Goal: Task Accomplishment & Management: Complete application form

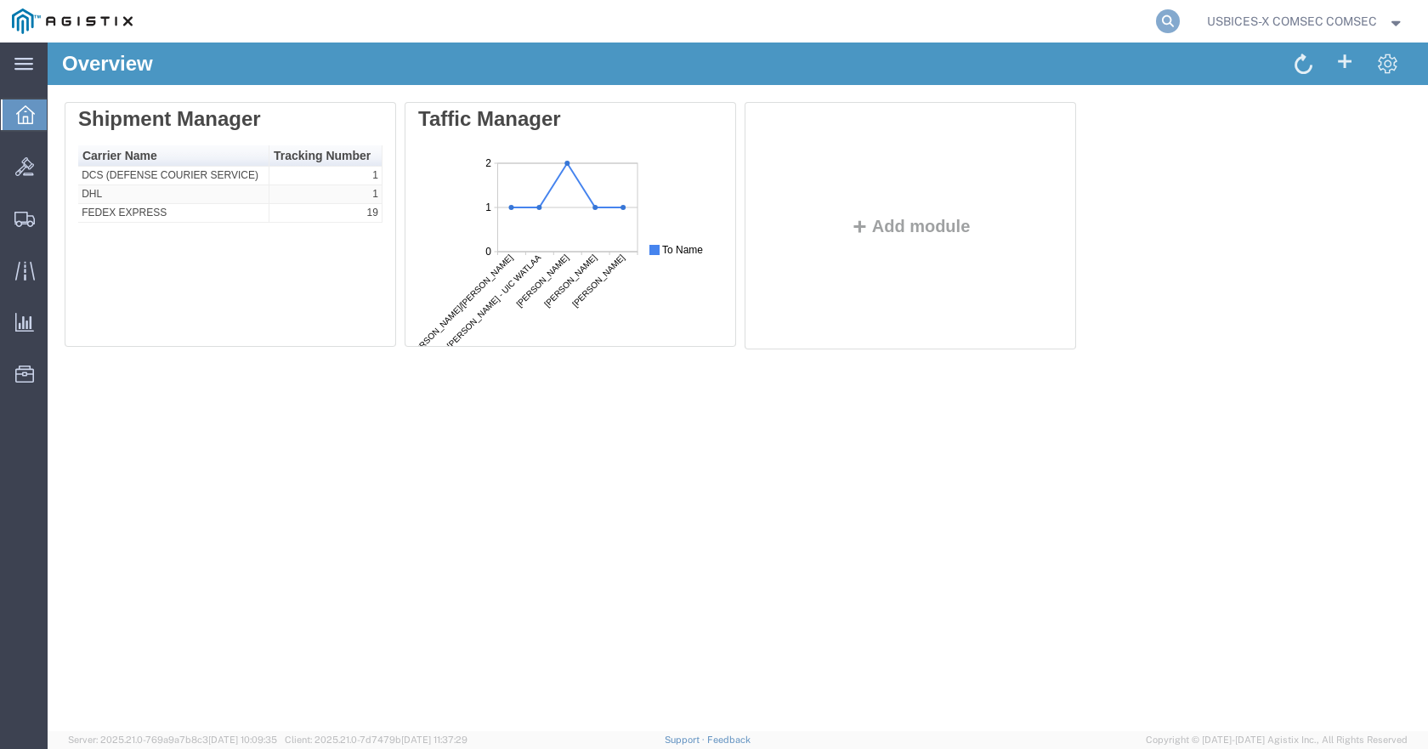
click at [1172, 20] on icon at bounding box center [1168, 21] width 24 height 24
click at [940, 22] on input "search" at bounding box center [897, 21] width 517 height 41
paste input "56935973"
type input "56935973"
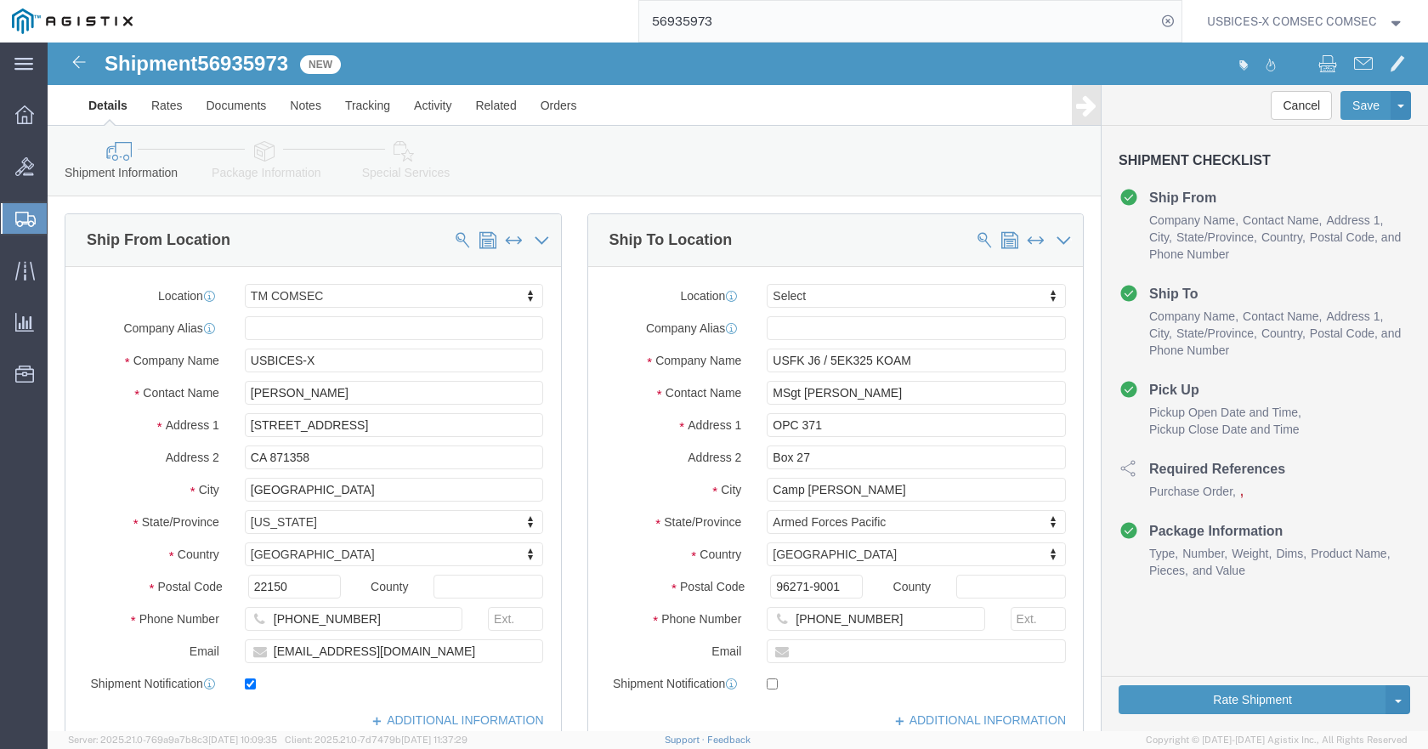
select select "59251"
select select
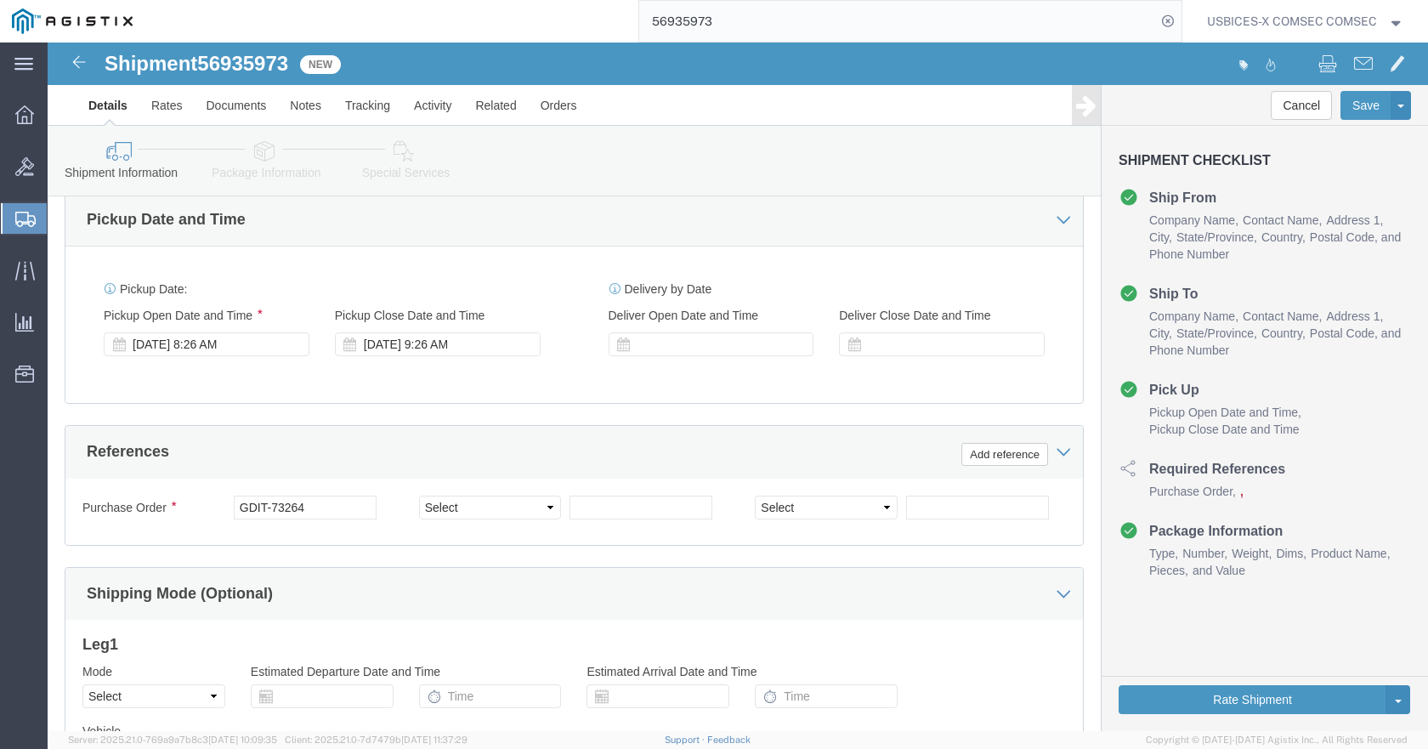
scroll to position [1075, 0]
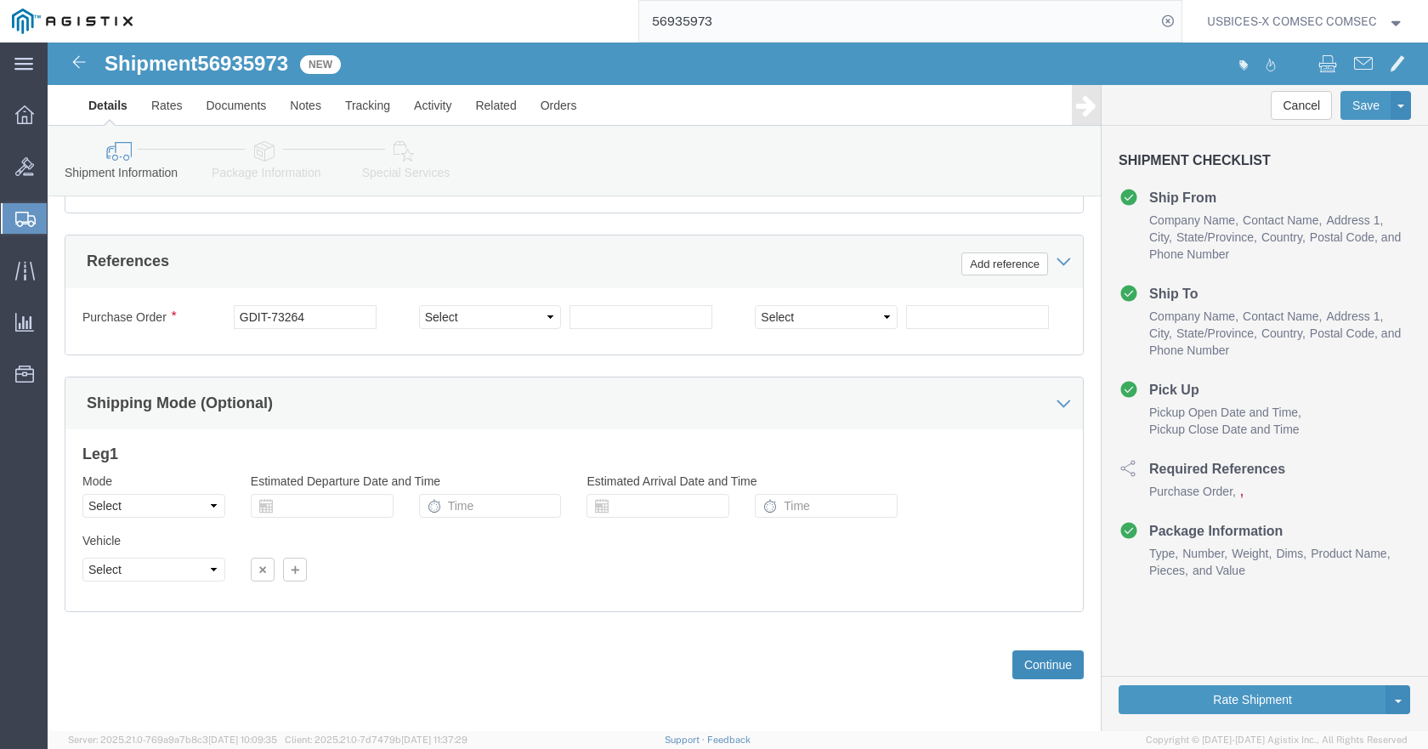
click button "Continue"
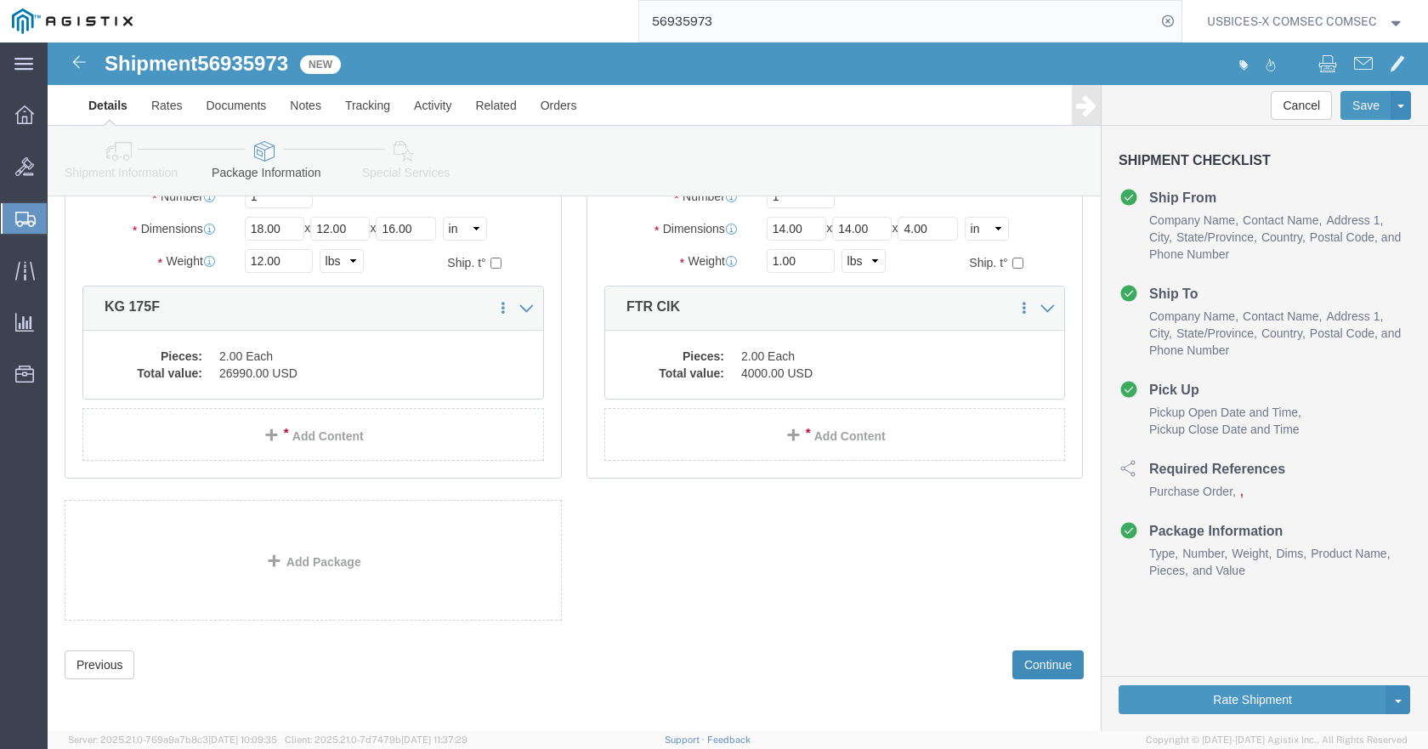
click button "Continue"
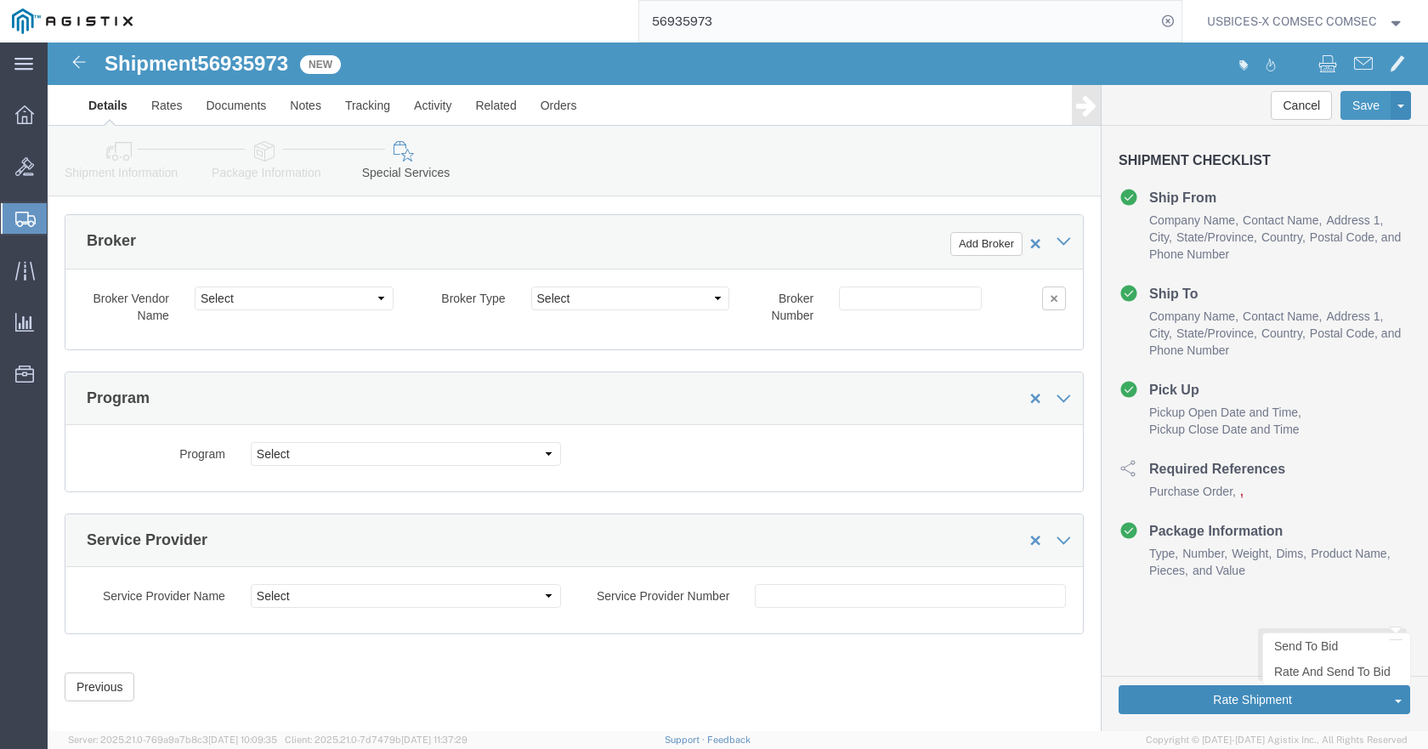
click button "Rate Shipment"
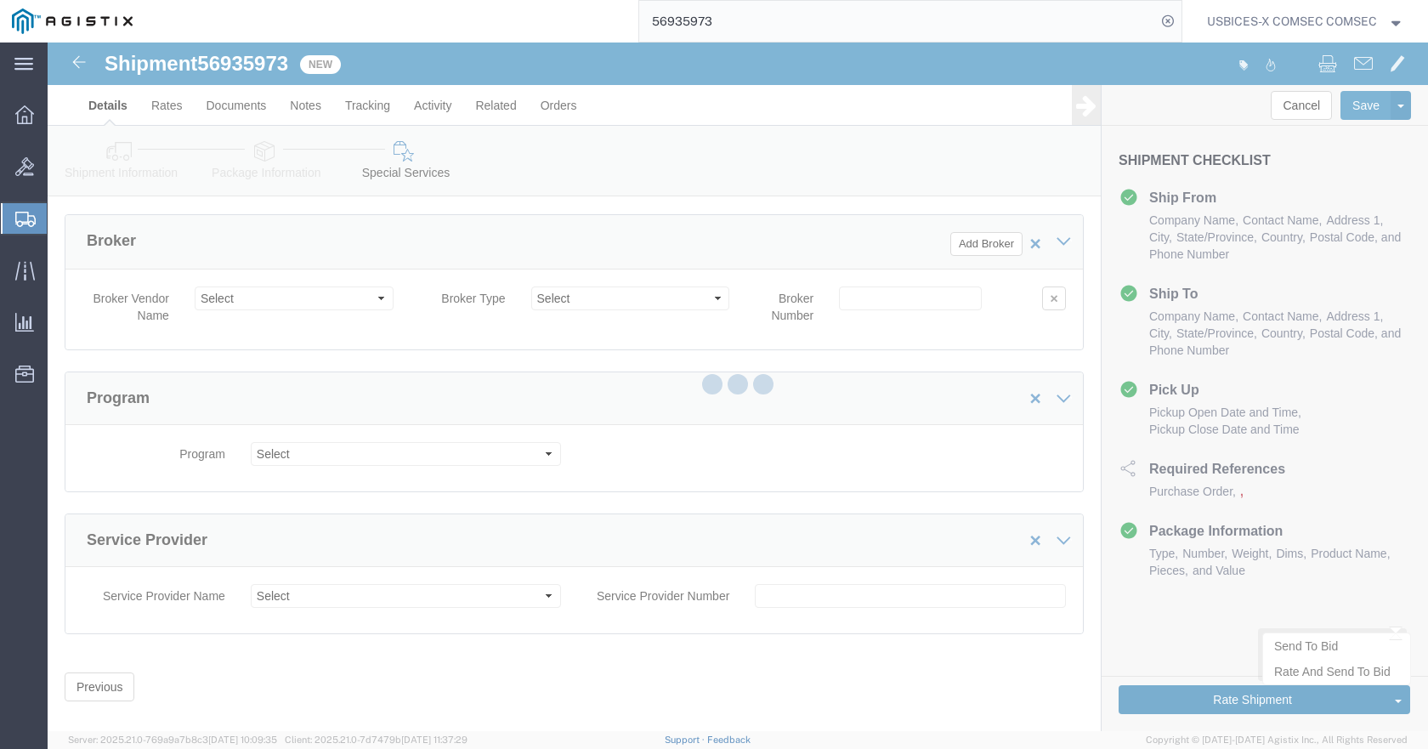
select select
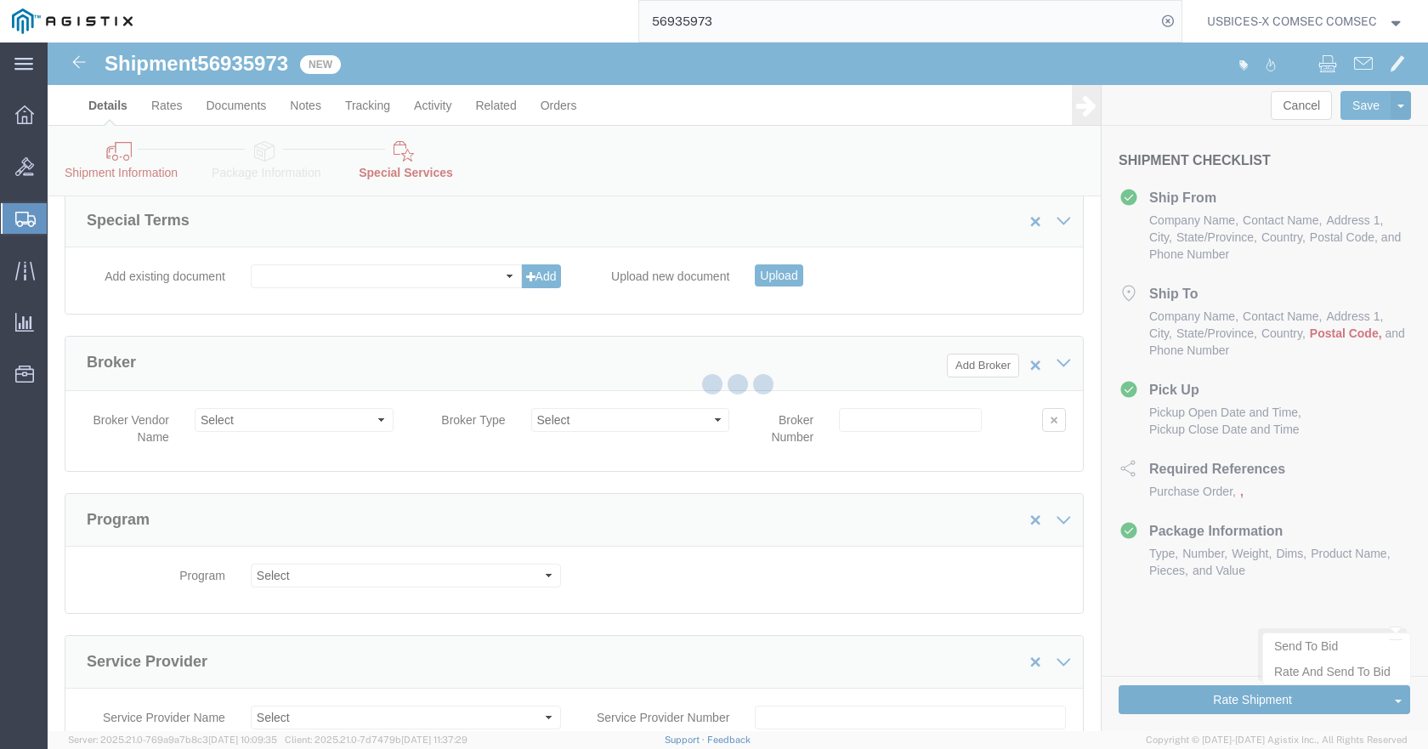
select select "COSTCENTER"
select select "43968"
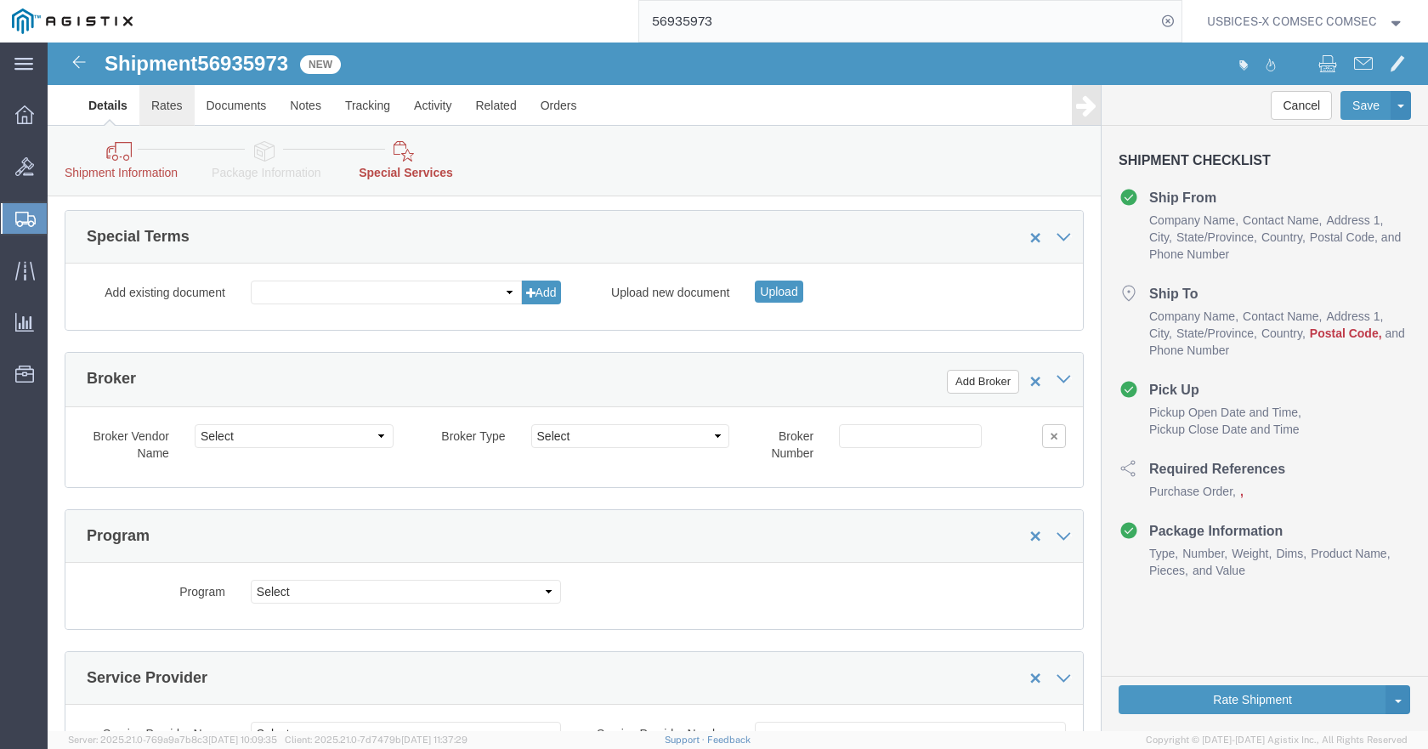
click link "Rates"
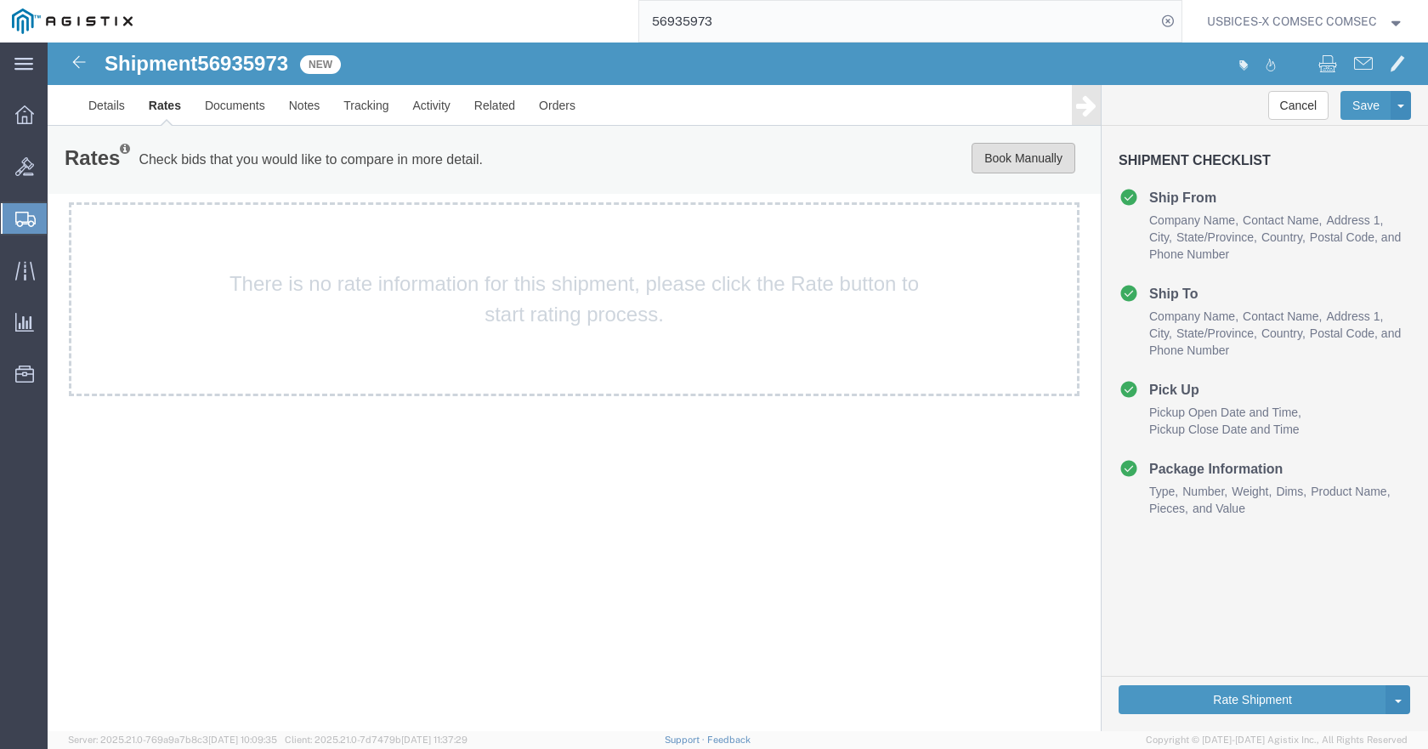
click at [1012, 153] on button "Book Manually" at bounding box center [1024, 158] width 104 height 31
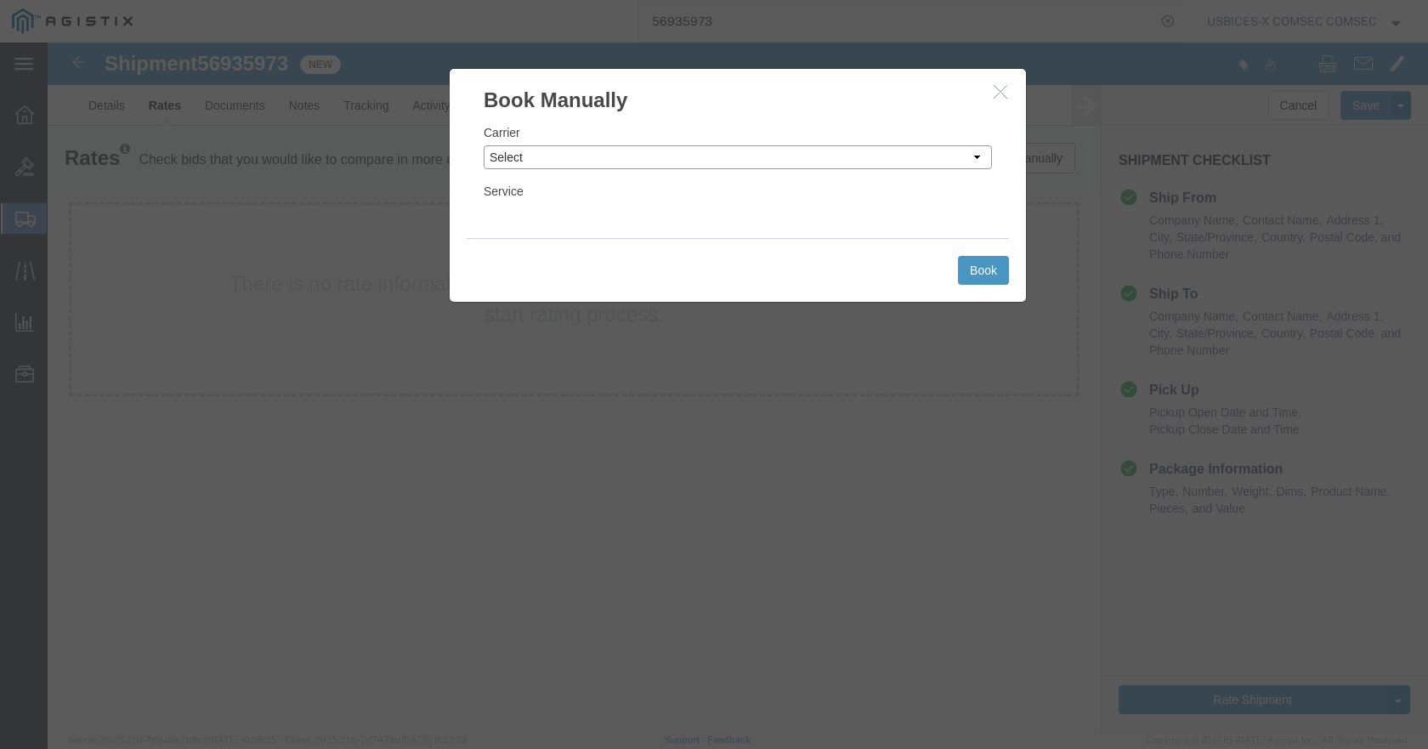
click at [934, 156] on select "Select Add New Carrier (and default service) DCS (Defense Courier Service) DHL …" at bounding box center [738, 157] width 508 height 24
select select "137"
click at [484, 145] on select "Select Add New Carrier (and default service) DCS (Defense Courier Service) DHL …" at bounding box center [738, 157] width 508 height 24
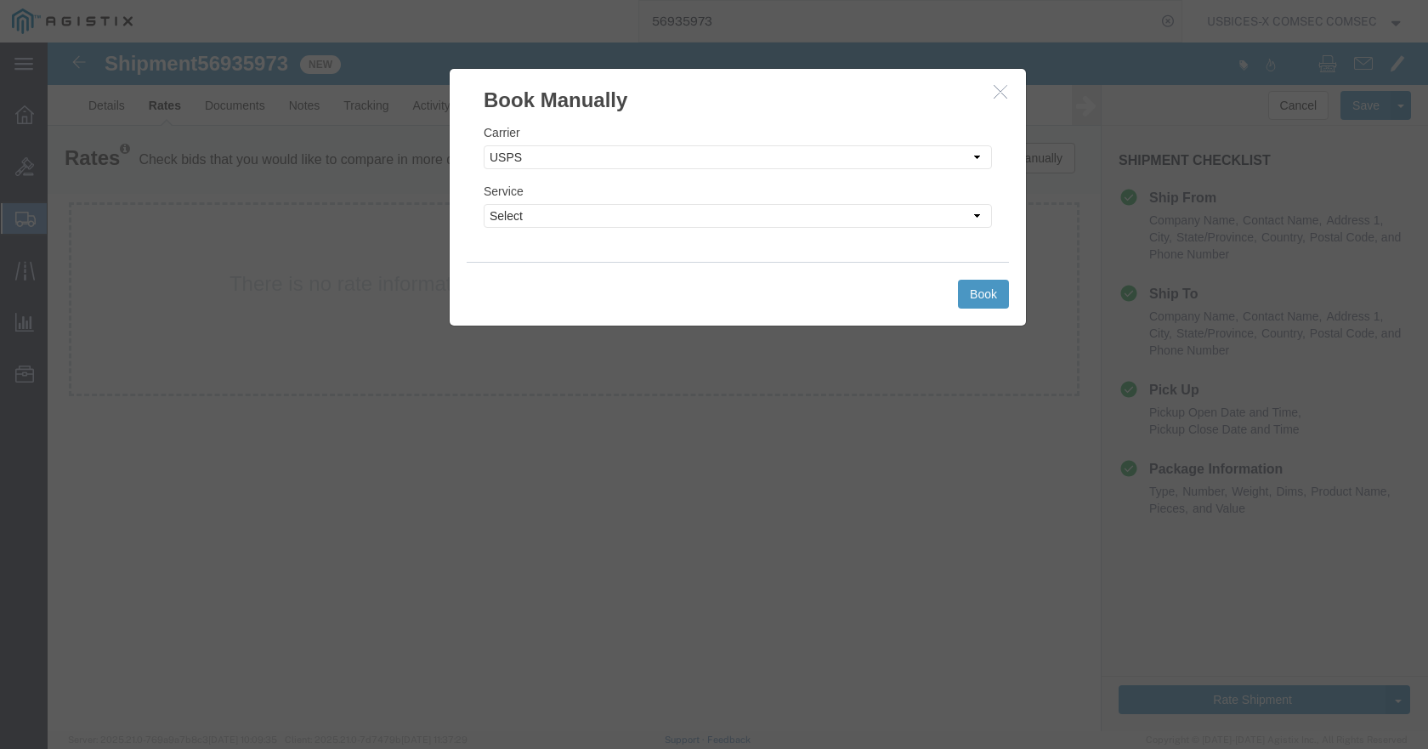
click at [599, 202] on div "Service Select 3 - 5 Day Bound Printed Matter Express Mail Flat-Rate Envelope E…" at bounding box center [738, 205] width 508 height 46
click at [599, 216] on select "Select 3 - 5 Day Bound Printed Matter Express Mail Flat-Rate Envelope Express M…" at bounding box center [738, 216] width 508 height 24
select select "1094"
click at [484, 204] on select "Select 3 - 5 Day Bound Printed Matter Express Mail Flat-Rate Envelope Express M…" at bounding box center [738, 216] width 508 height 24
click at [980, 300] on button "Book" at bounding box center [983, 294] width 51 height 29
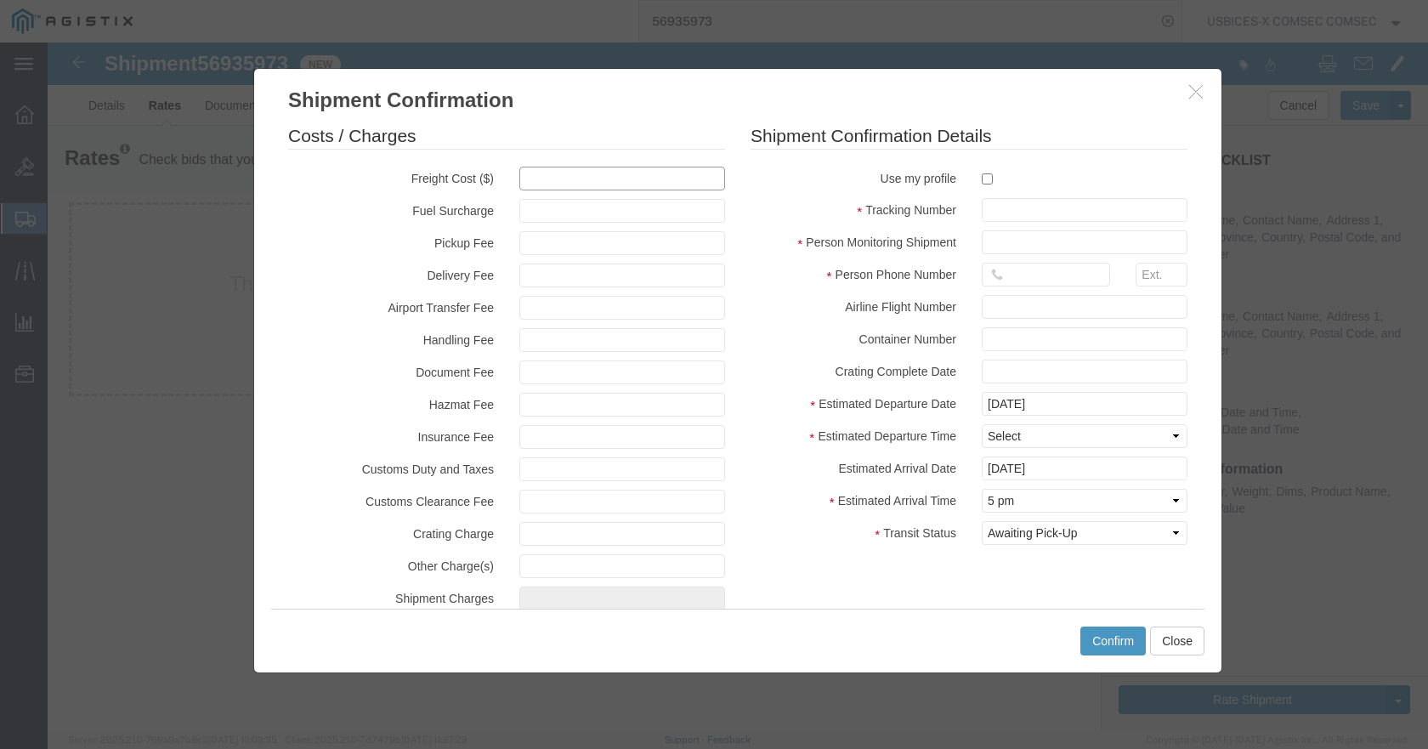
click at [562, 175] on input "text" at bounding box center [622, 179] width 206 height 24
type input "248.85"
click at [983, 178] on input "checkbox" at bounding box center [987, 178] width 11 height 11
checkbox input "true"
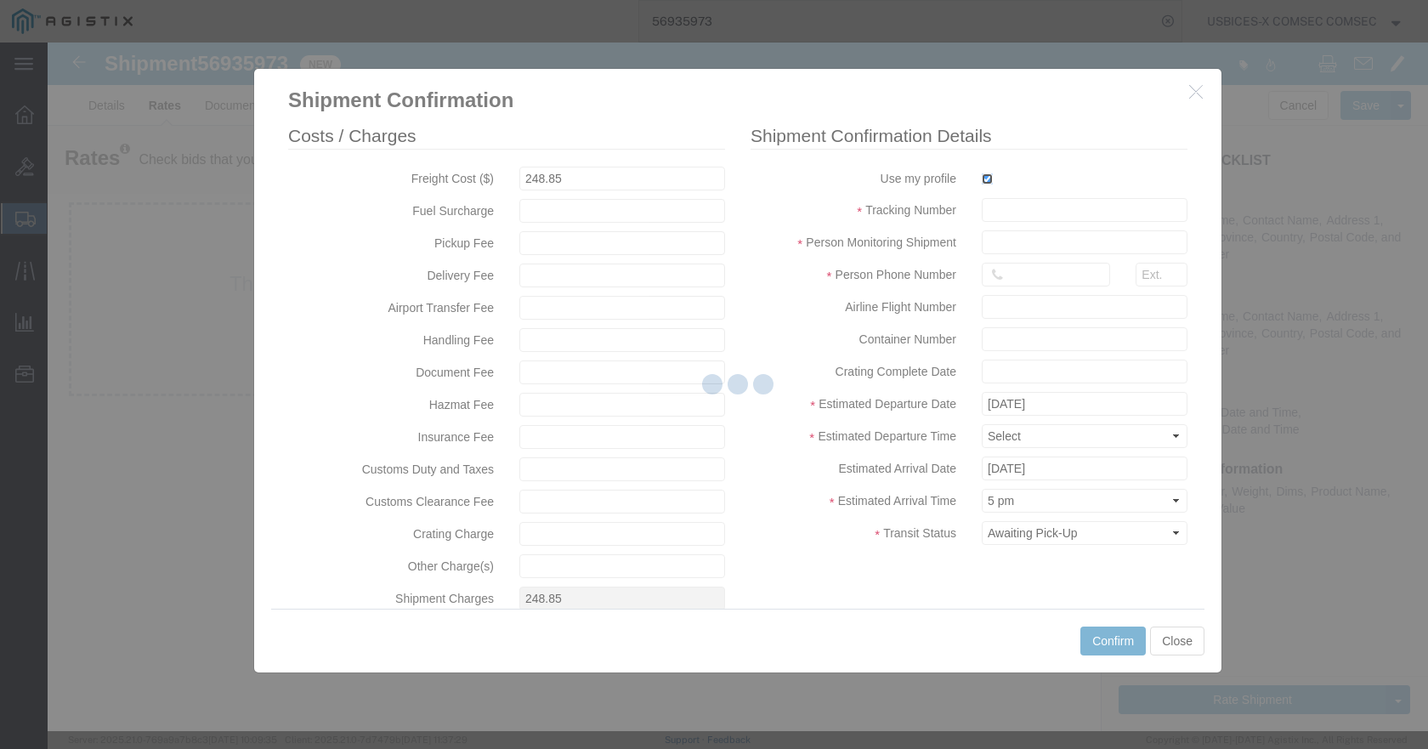
type input "USBICES-X COMSEC COMSEC"
type input "[PHONE_NUMBER]"
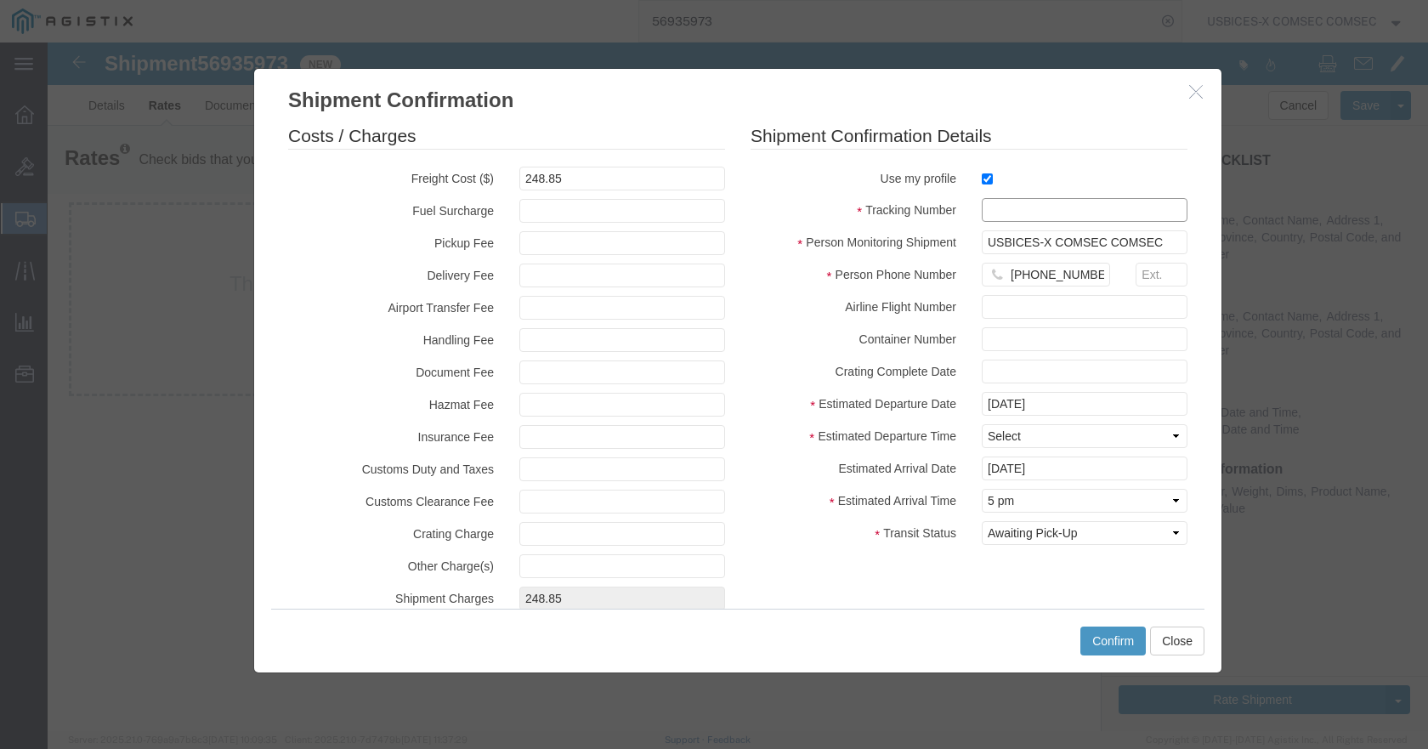
click at [987, 204] on input "text" at bounding box center [1085, 210] width 206 height 24
paste input "RE718453345US"
drag, startPoint x: 1115, startPoint y: 214, endPoint x: 932, endPoint y: 212, distance: 183.6
click at [932, 212] on div "Tracking Number RE718453345US" at bounding box center [969, 210] width 462 height 24
paste input "10"
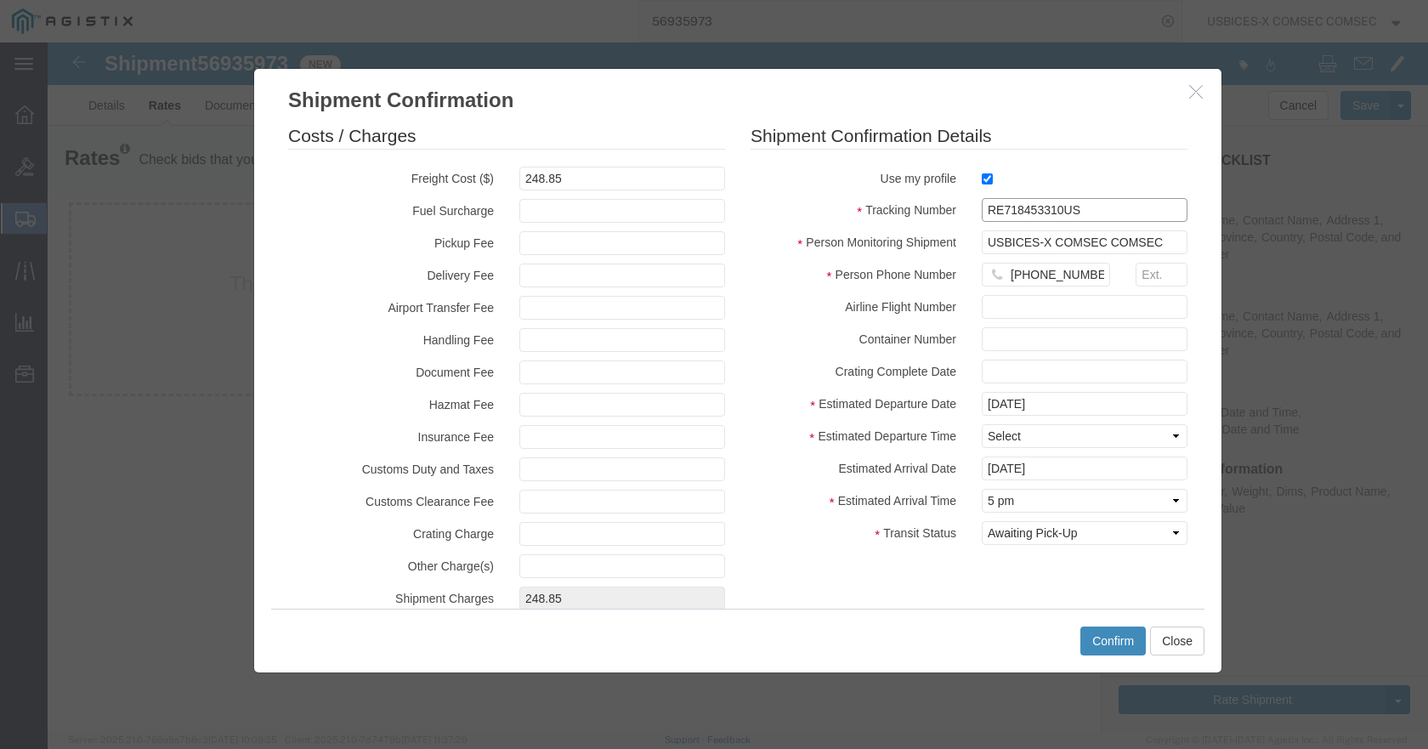
type input "RE718453310US"
click at [1086, 638] on button "Confirm" at bounding box center [1112, 641] width 65 height 29
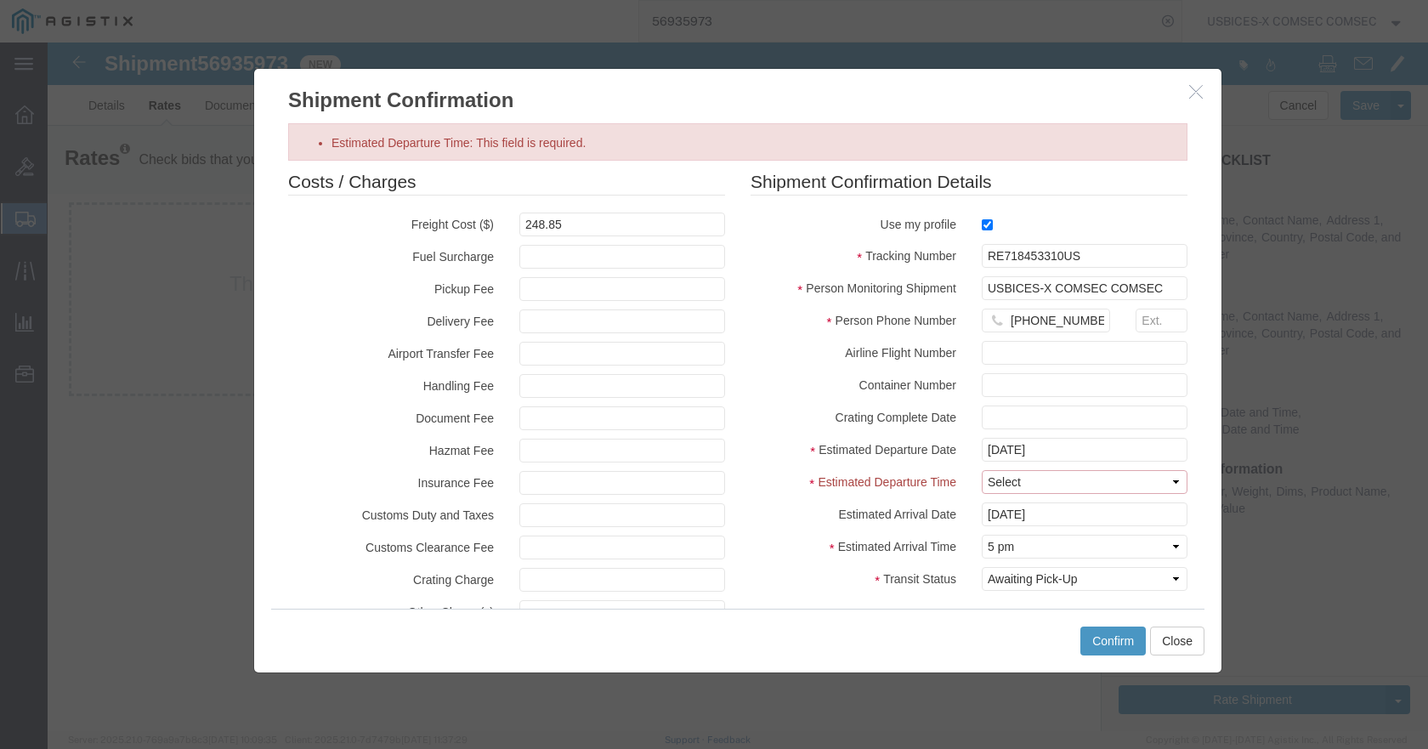
click at [1092, 477] on select "Select Midnight 1 am 2 am 3 am 4 am 5 am 6 am 7 am 8 am 9 am 10 am 11 am 12 Noo…" at bounding box center [1085, 482] width 206 height 24
select select "1300"
click at [982, 470] on select "Select Midnight 1 am 2 am 3 am 4 am 5 am 6 am 7 am 8 am 9 am 10 am 11 am 12 Noo…" at bounding box center [1085, 482] width 206 height 24
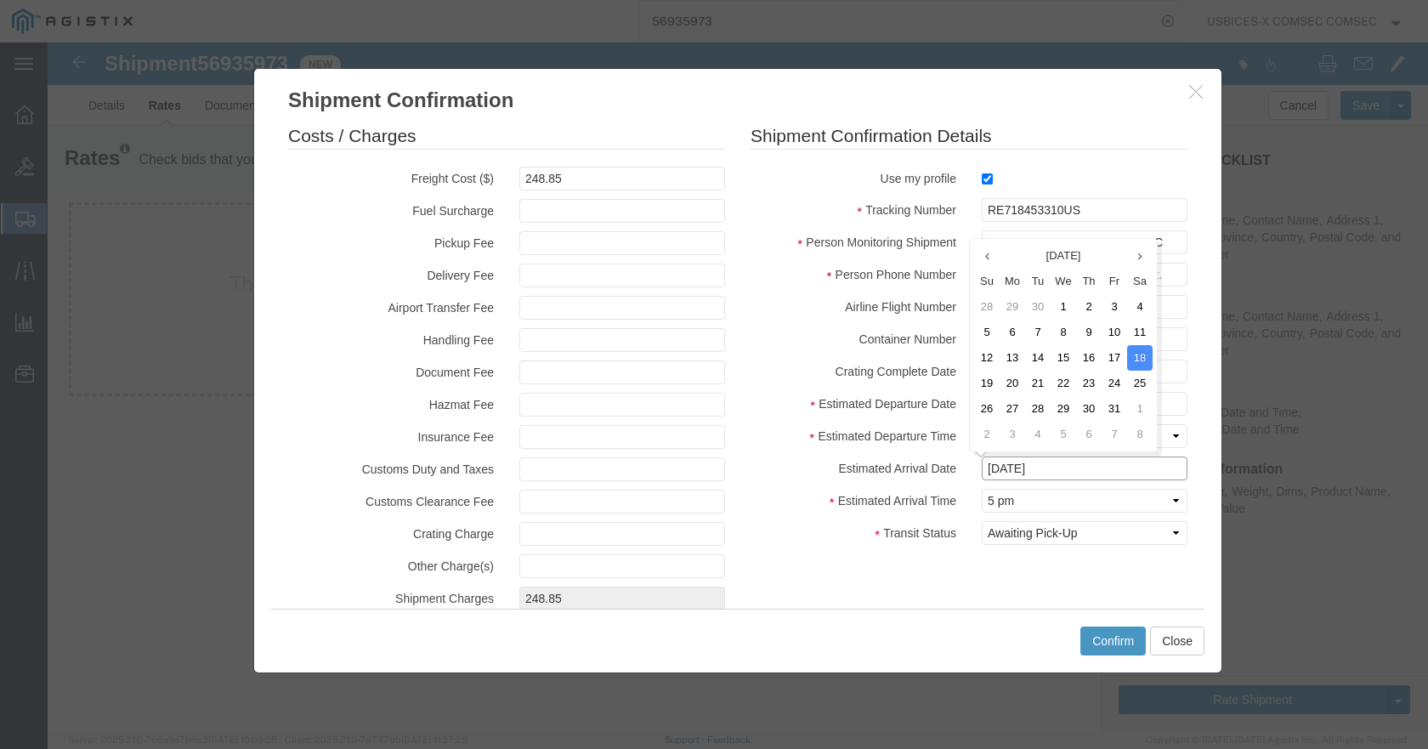
click at [1164, 469] on input "[DATE]" at bounding box center [1085, 469] width 206 height 24
click at [1110, 380] on td "24" at bounding box center [1115, 384] width 26 height 26
type input "[DATE]"
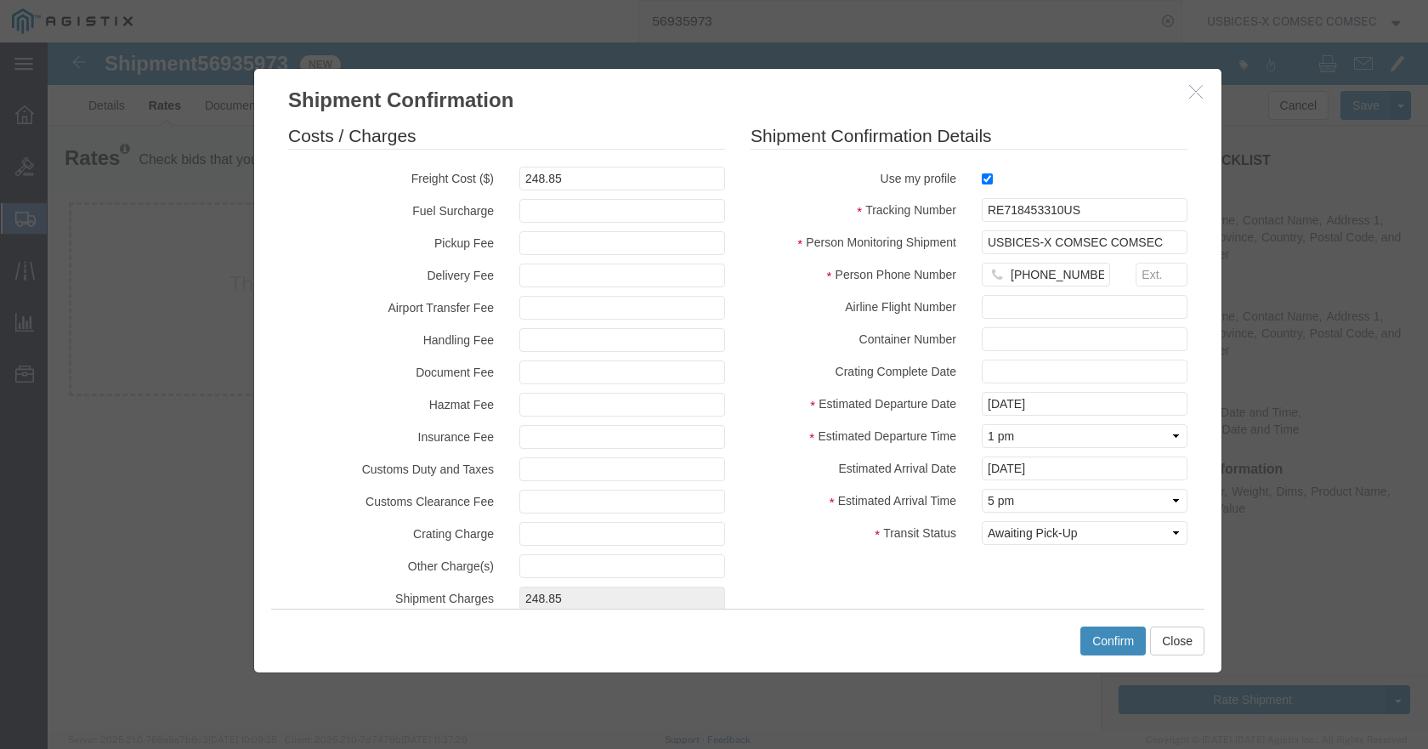
click at [1092, 633] on button "Confirm" at bounding box center [1112, 641] width 65 height 29
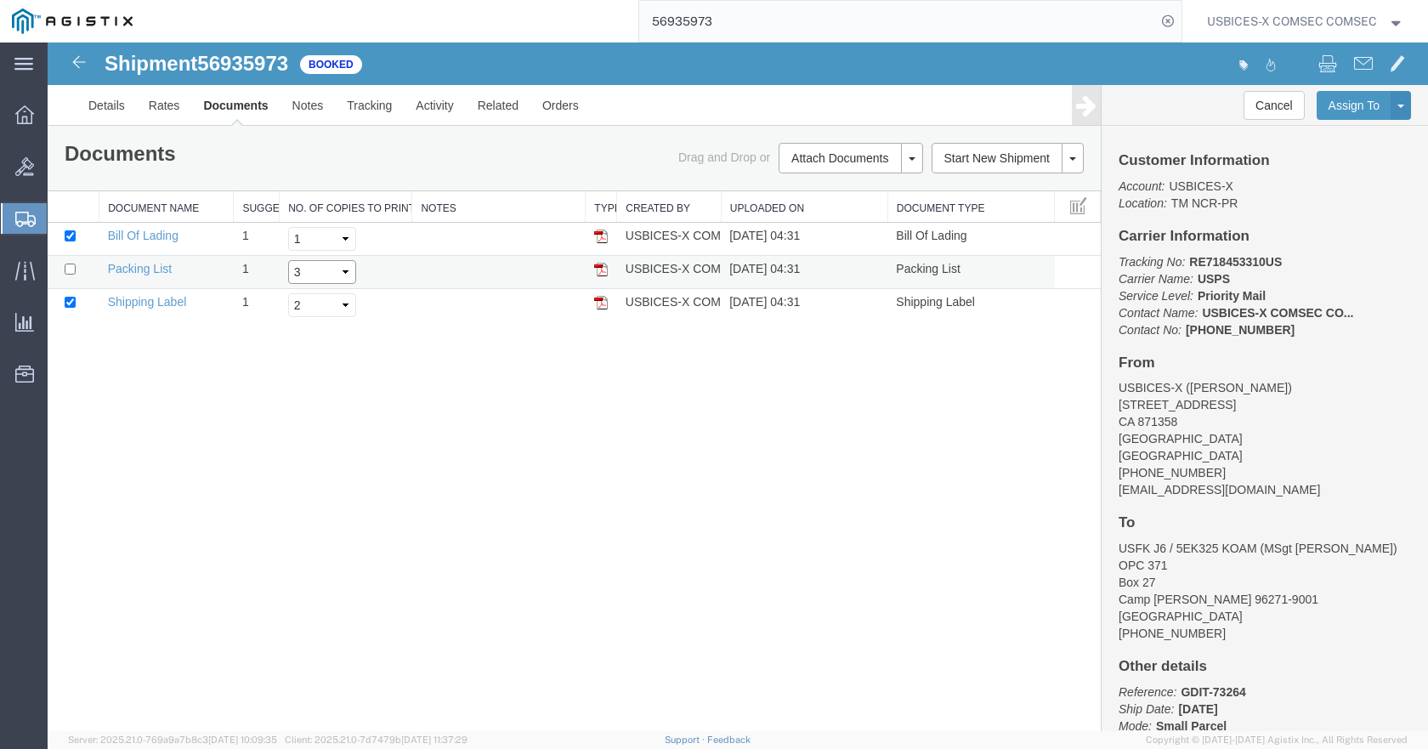
click at [346, 268] on select "Select 1 2 3 4 5" at bounding box center [322, 272] width 68 height 24
click at [66, 266] on input "checkbox" at bounding box center [70, 269] width 11 height 11
checkbox input "true"
click at [136, 235] on link "Bill Of Lading" at bounding box center [143, 236] width 71 height 14
drag, startPoint x: 139, startPoint y: 269, endPoint x: 531, endPoint y: 217, distance: 395.3
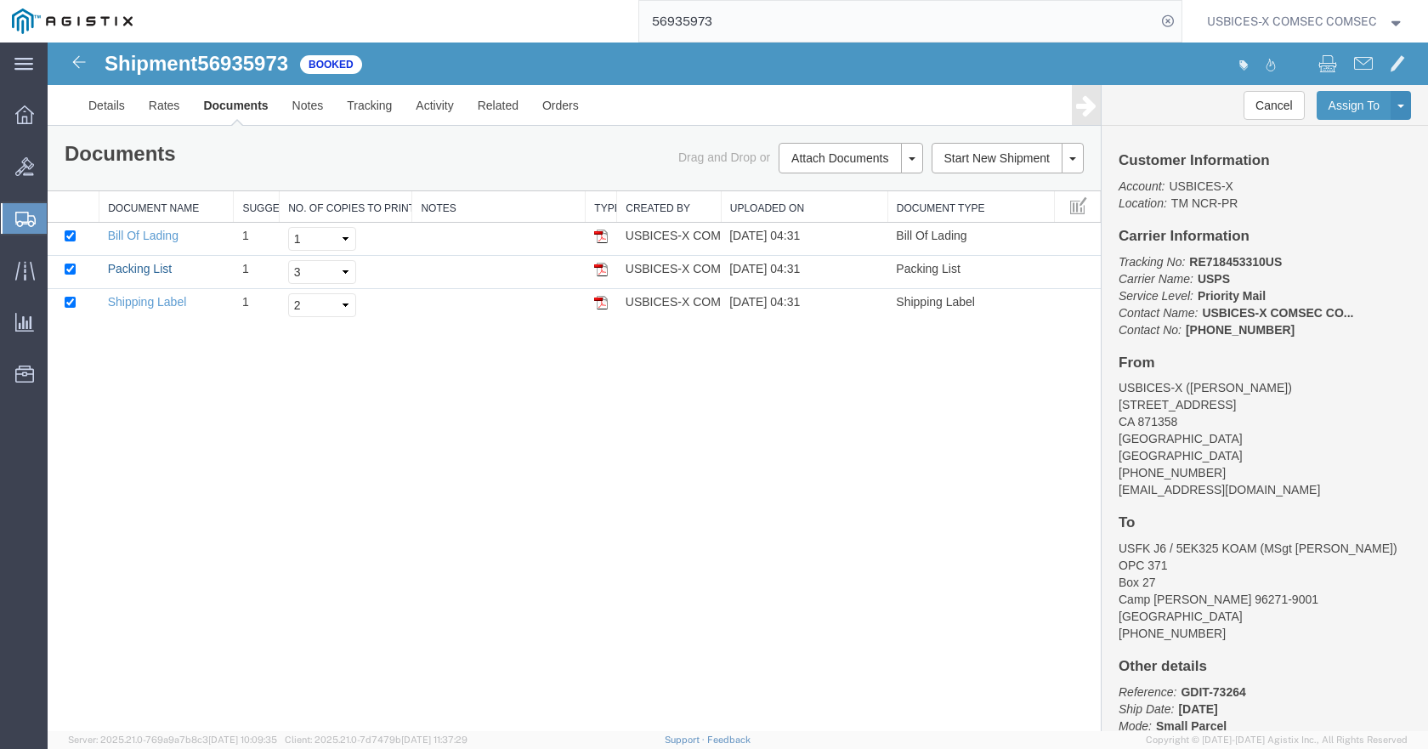
click at [139, 269] on link "Packing List" at bounding box center [140, 269] width 64 height 14
click at [153, 301] on link "Shipping Label" at bounding box center [147, 302] width 79 height 14
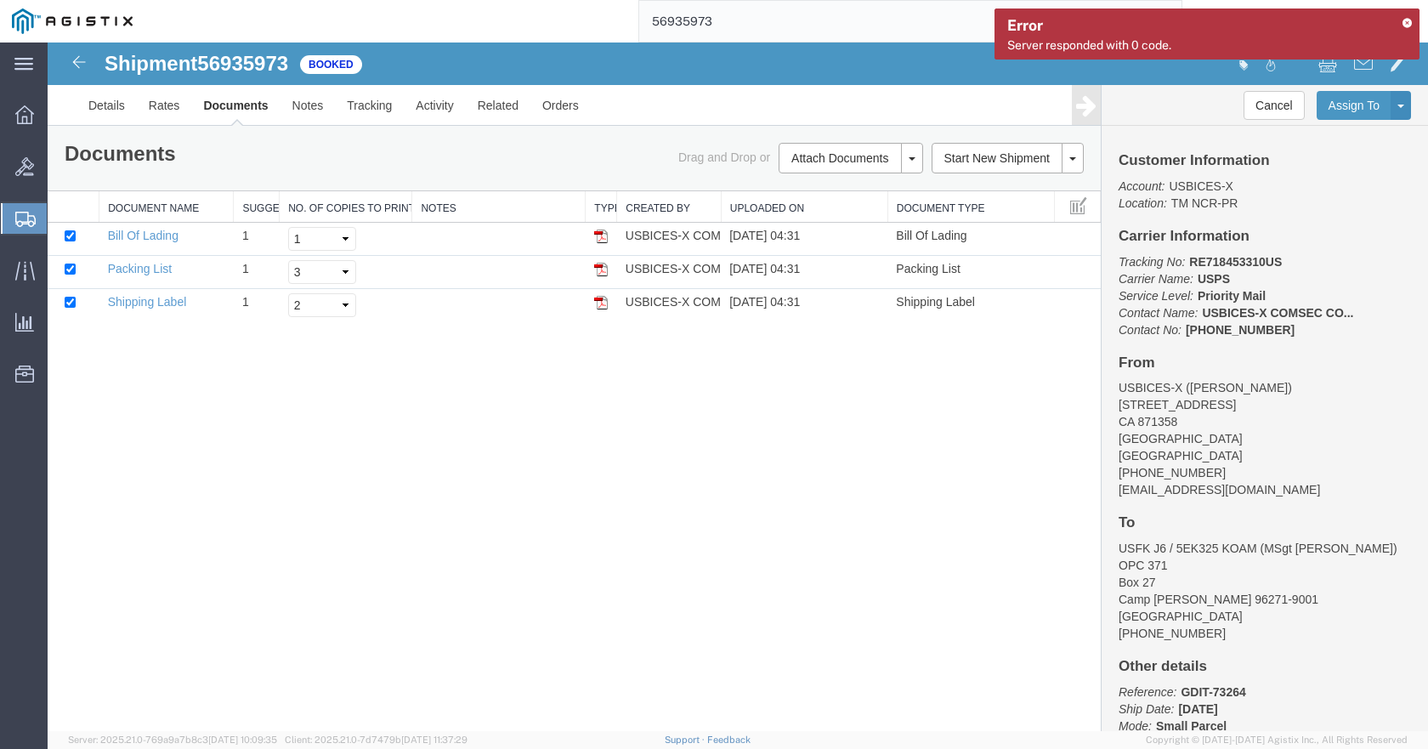
click at [1408, 24] on icon at bounding box center [1407, 22] width 12 height 9
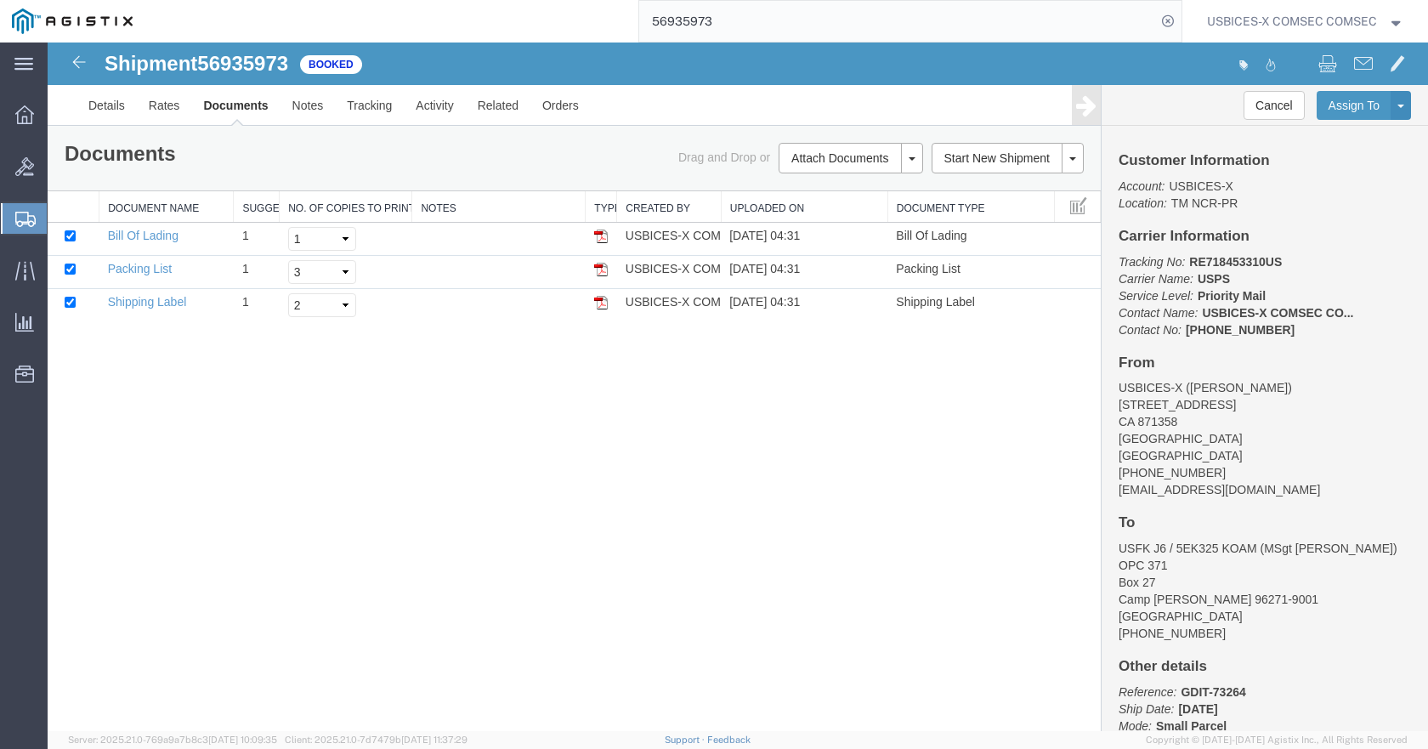
click at [101, 108] on div at bounding box center [738, 387] width 1381 height 689
click at [111, 103] on div at bounding box center [738, 387] width 1381 height 689
click at [113, 105] on div at bounding box center [738, 387] width 1381 height 689
click at [94, 99] on div at bounding box center [738, 387] width 1381 height 689
click at [94, 100] on div at bounding box center [738, 387] width 1381 height 689
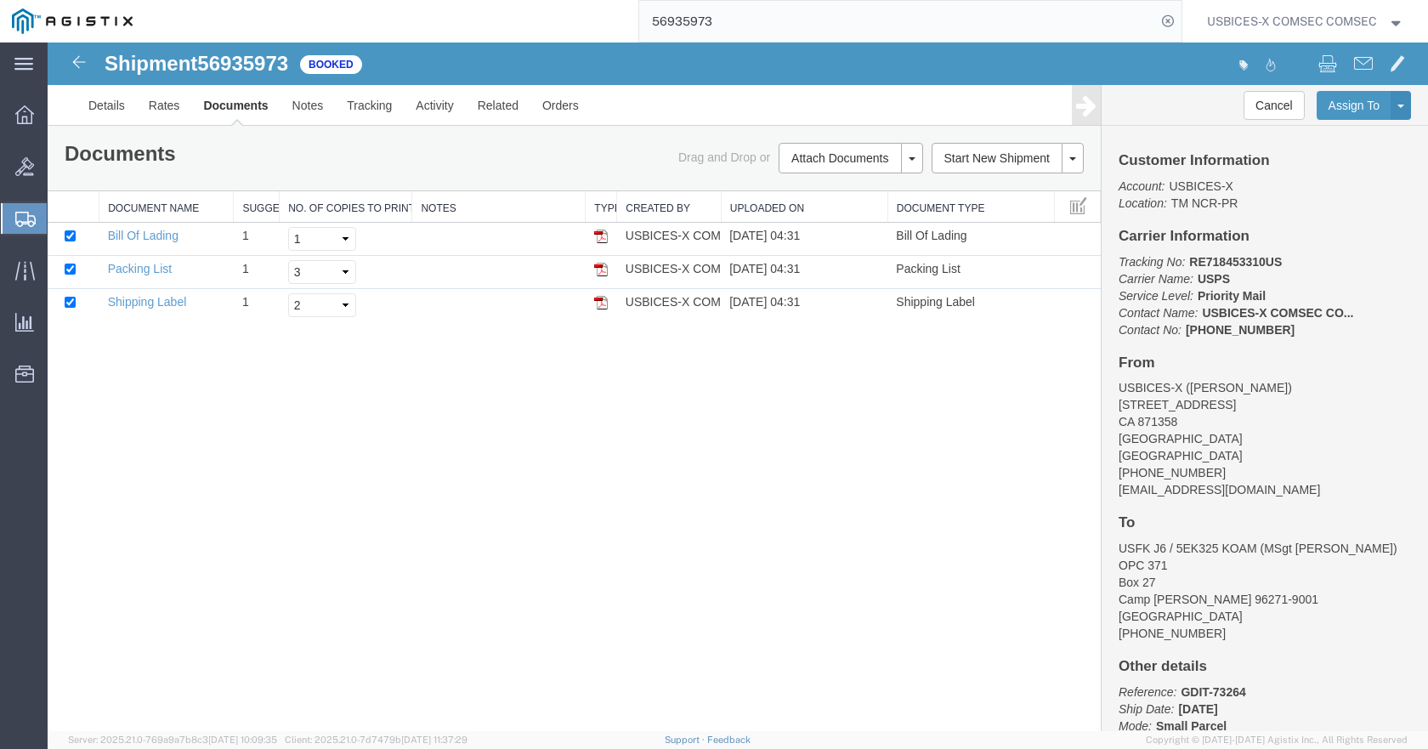
click at [94, 100] on div at bounding box center [738, 387] width 1381 height 689
click at [164, 102] on div at bounding box center [738, 387] width 1381 height 689
click at [99, 103] on div at bounding box center [738, 387] width 1381 height 689
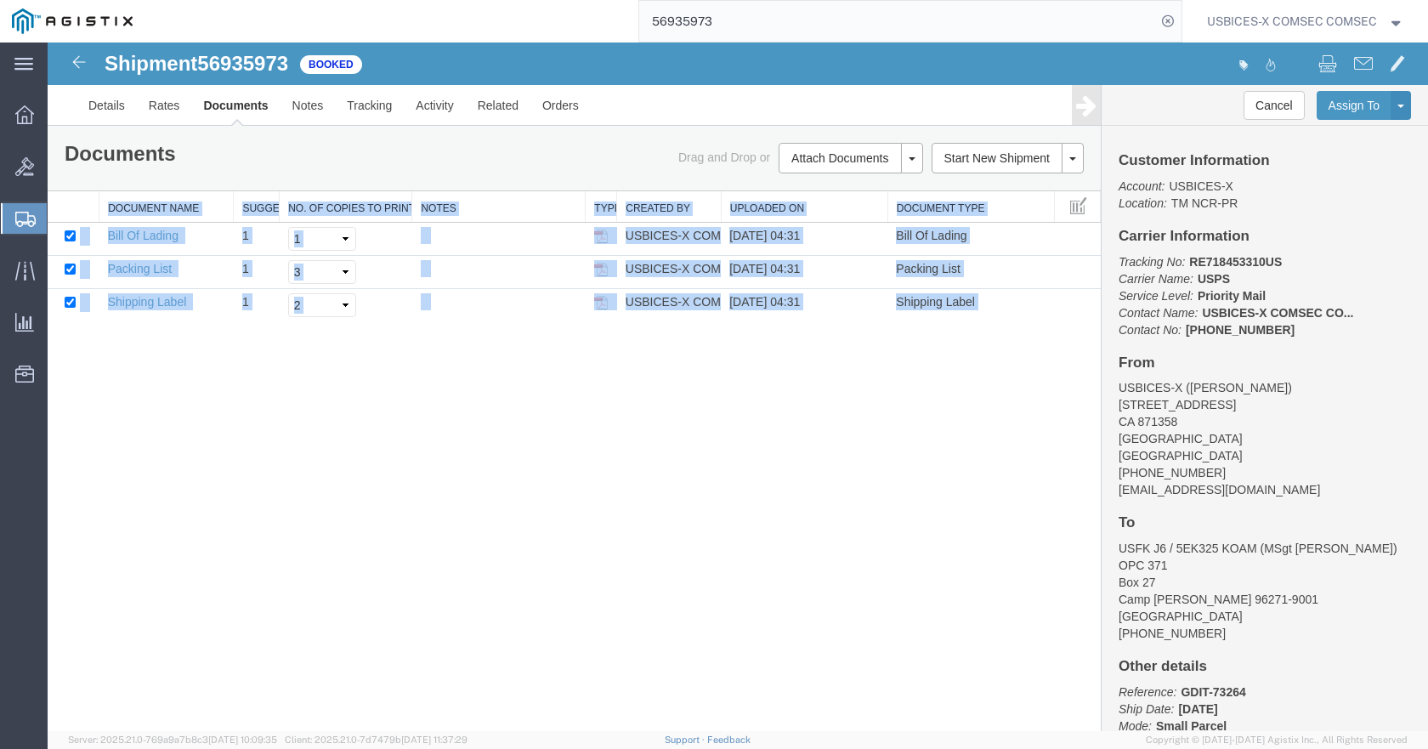
drag, startPoint x: 1421, startPoint y: 184, endPoint x: 1429, endPoint y: 298, distance: 114.2
click at [1427, 298] on html "Shipment 56935973 3 of 3 Booked Details Rates Documents Notes Tracking Activity…" at bounding box center [738, 387] width 1381 height 689
click at [163, 105] on div at bounding box center [738, 387] width 1381 height 689
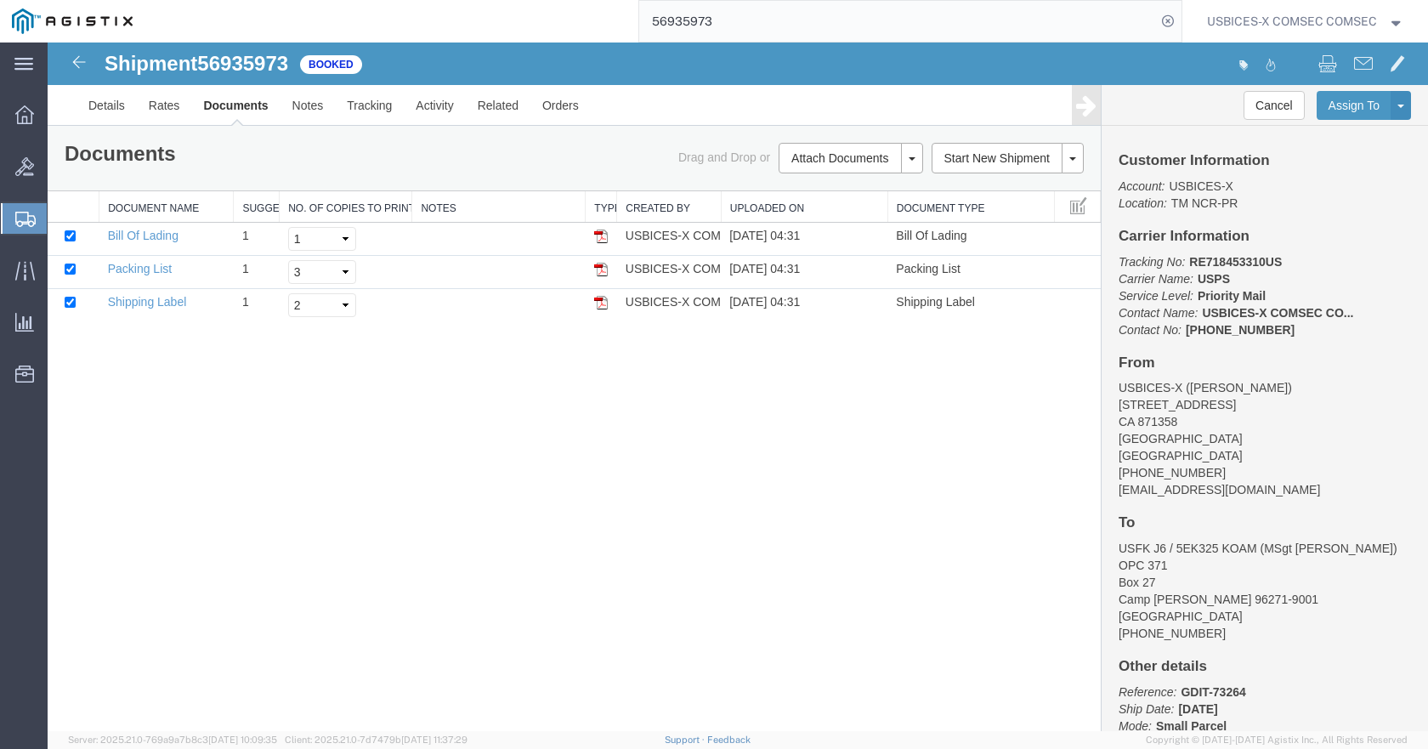
click at [163, 105] on div at bounding box center [738, 387] width 1381 height 689
click at [106, 99] on div at bounding box center [738, 387] width 1381 height 689
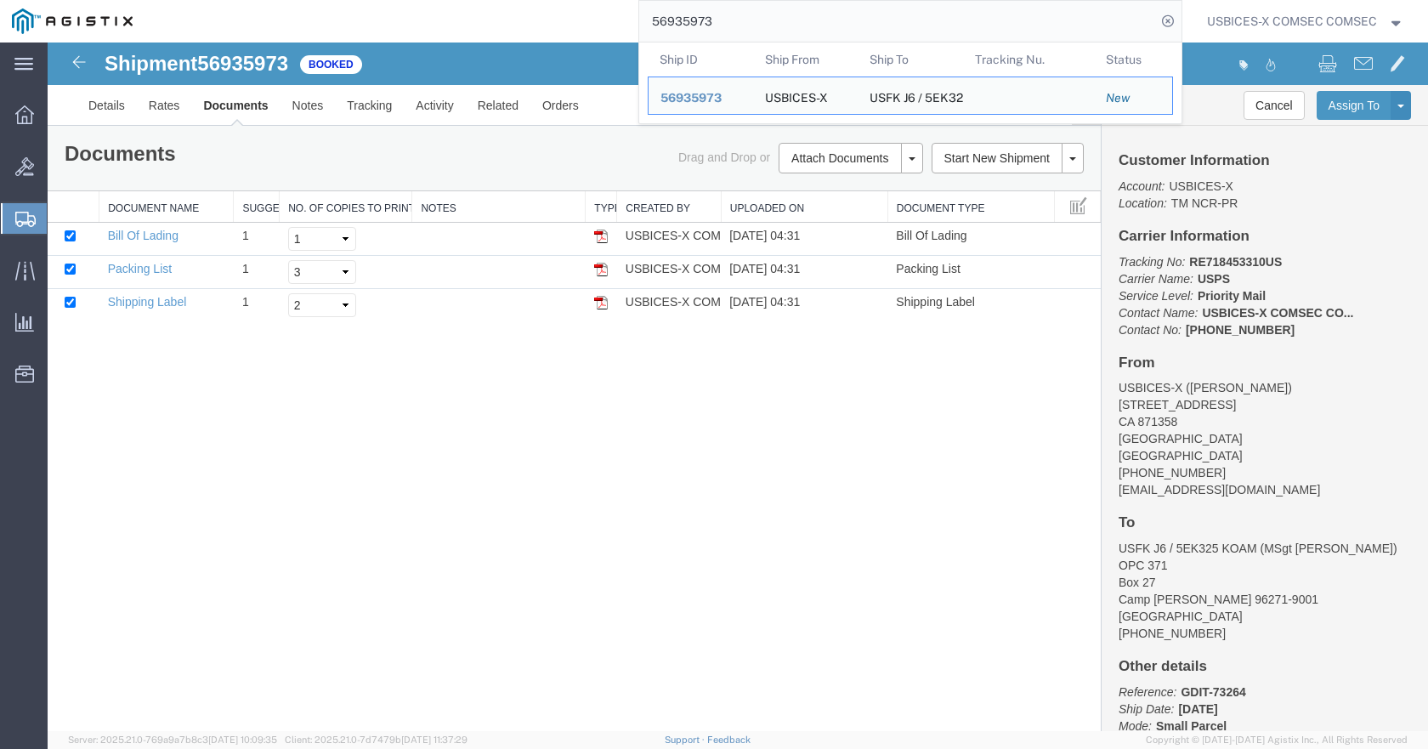
click at [725, 36] on input "56935973" at bounding box center [897, 21] width 517 height 41
click at [693, 94] on span "56935973" at bounding box center [691, 98] width 61 height 14
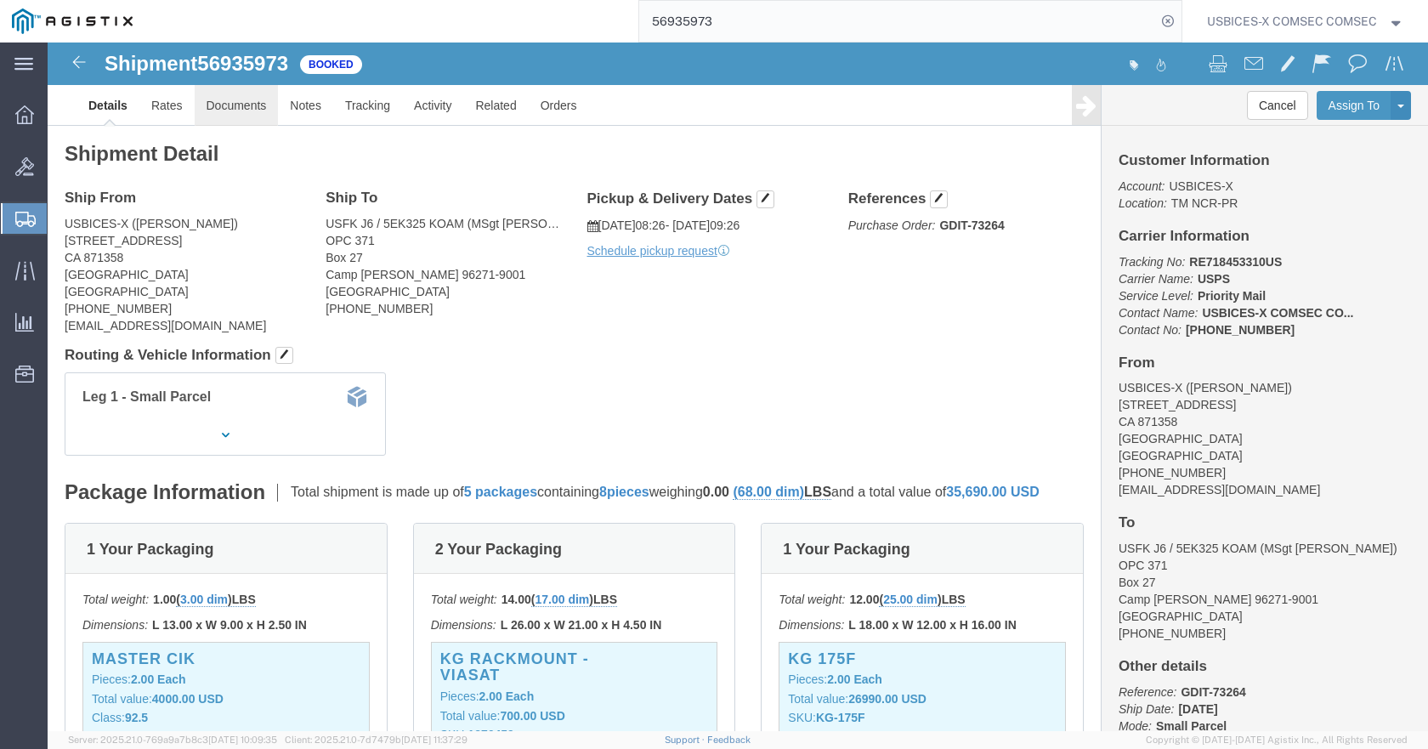
click link "Documents"
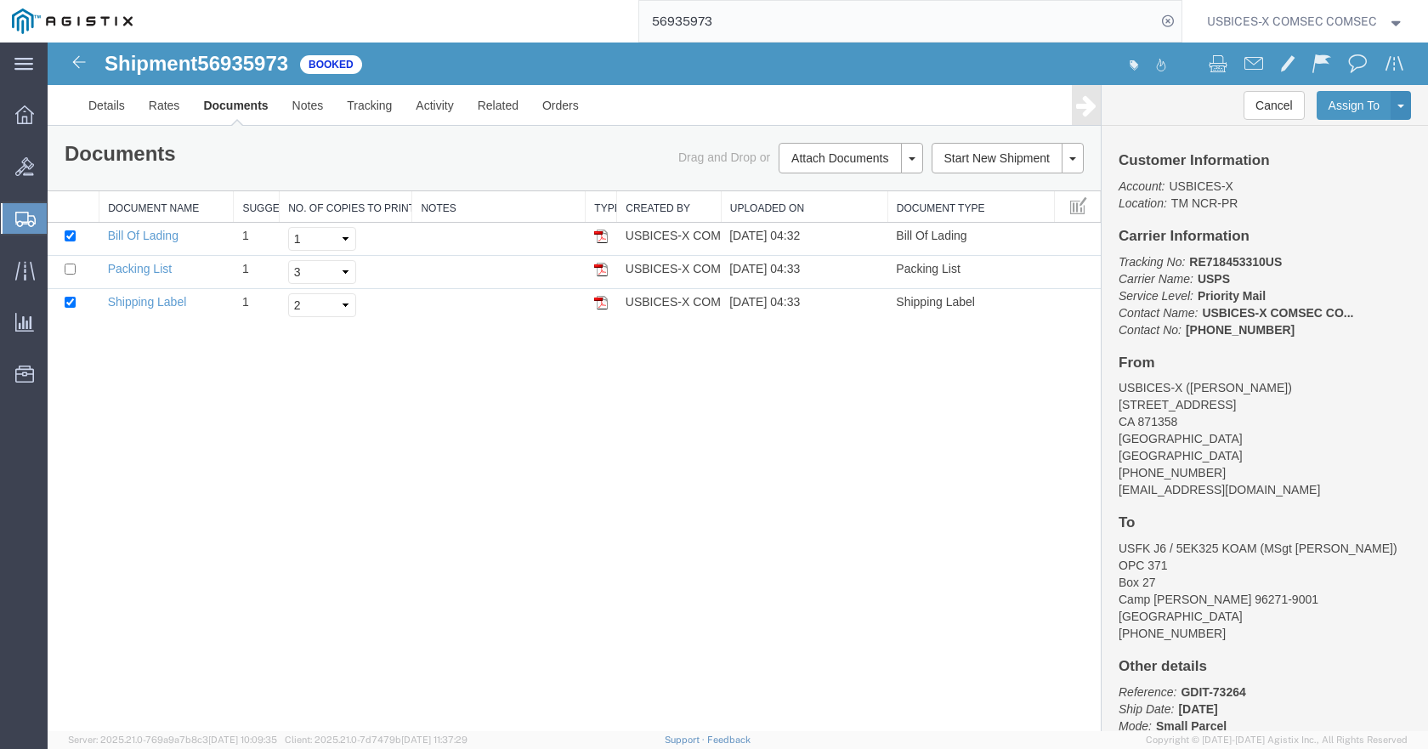
click at [68, 271] on div at bounding box center [738, 387] width 1381 height 689
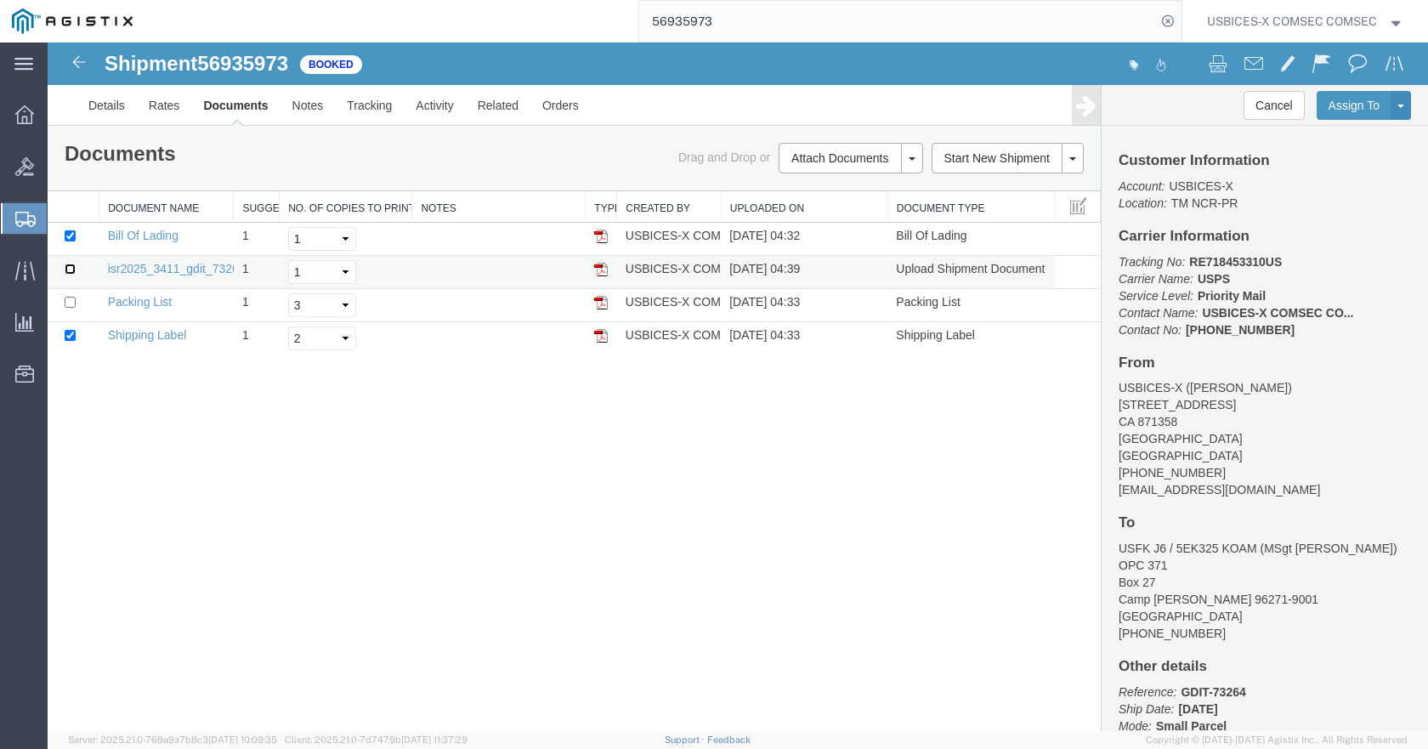
click at [68, 267] on input "checkbox" at bounding box center [70, 269] width 11 height 11
checkbox input "true"
click at [72, 299] on input "checkbox" at bounding box center [70, 302] width 11 height 11
checkbox input "true"
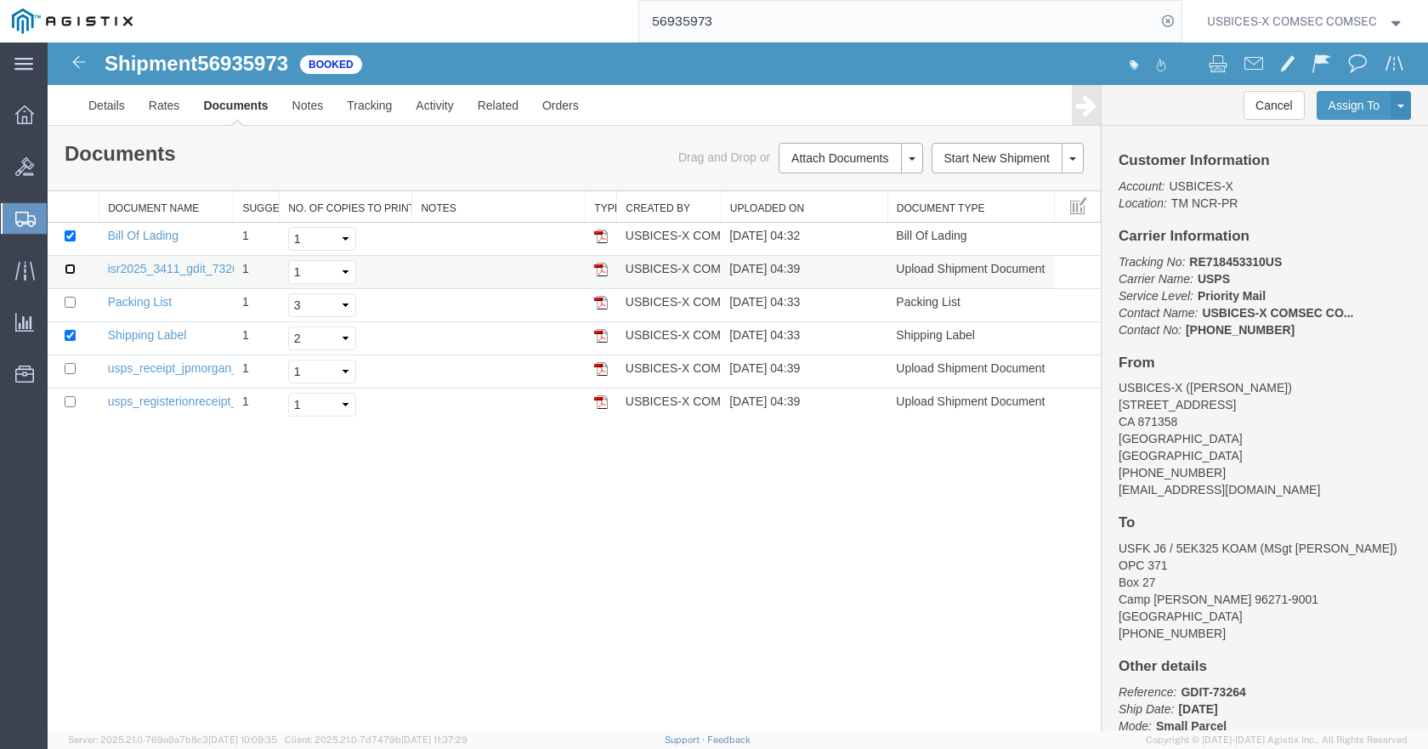
click at [65, 264] on input "checkbox" at bounding box center [70, 269] width 11 height 11
checkbox input "true"
click at [71, 299] on input "checkbox" at bounding box center [70, 302] width 11 height 11
checkbox input "true"
click at [69, 369] on input "checkbox" at bounding box center [70, 368] width 11 height 11
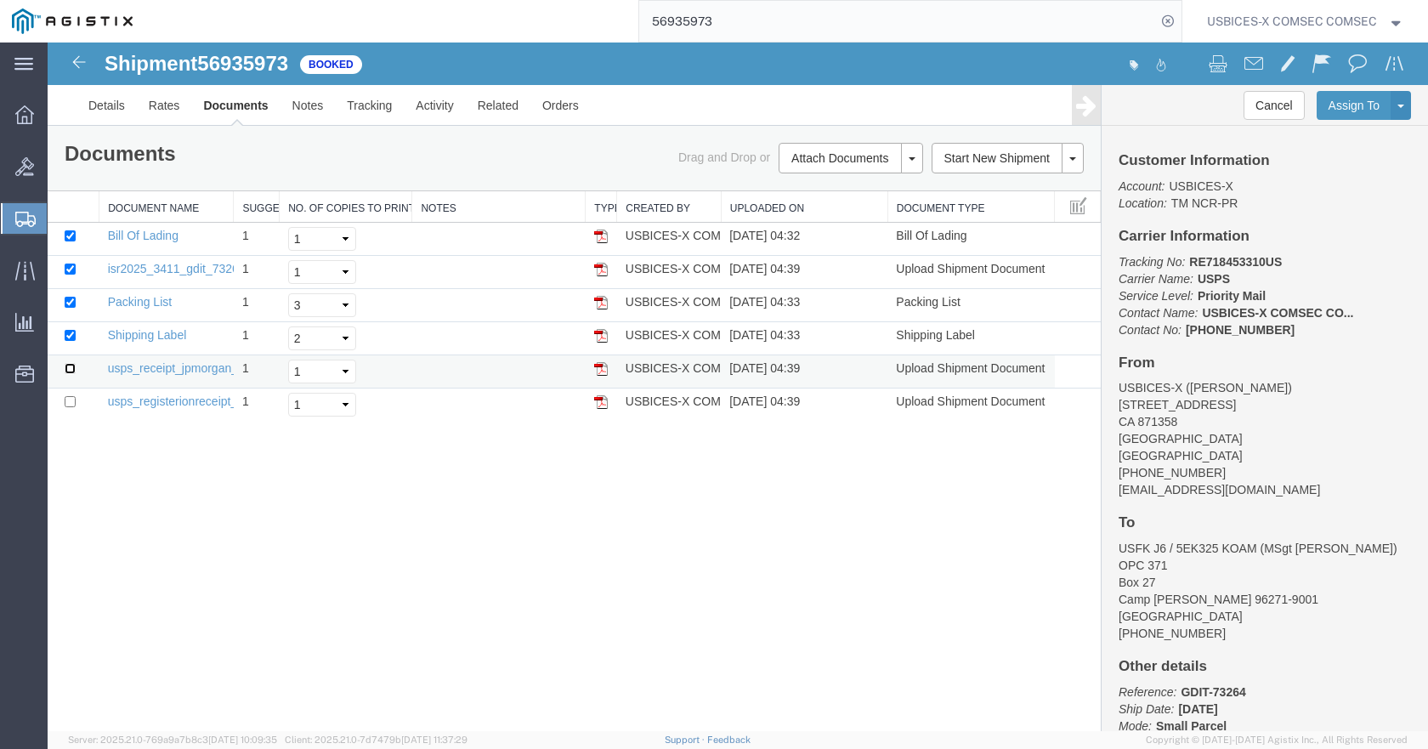
checkbox input "true"
click at [67, 402] on input "checkbox" at bounding box center [70, 401] width 11 height 11
checkbox input "true"
click at [1258, 58] on span at bounding box center [1254, 63] width 19 height 20
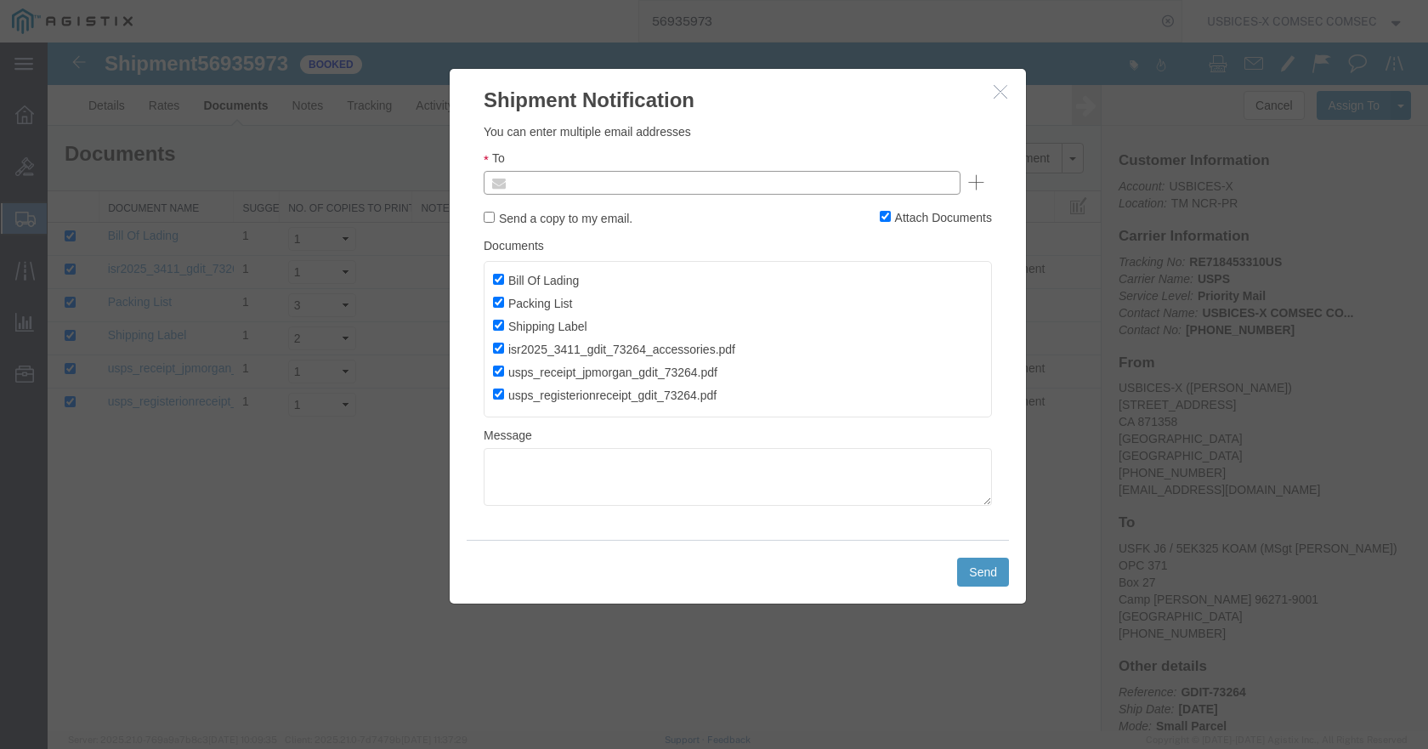
click at [676, 186] on input "text" at bounding box center [607, 183] width 199 height 22
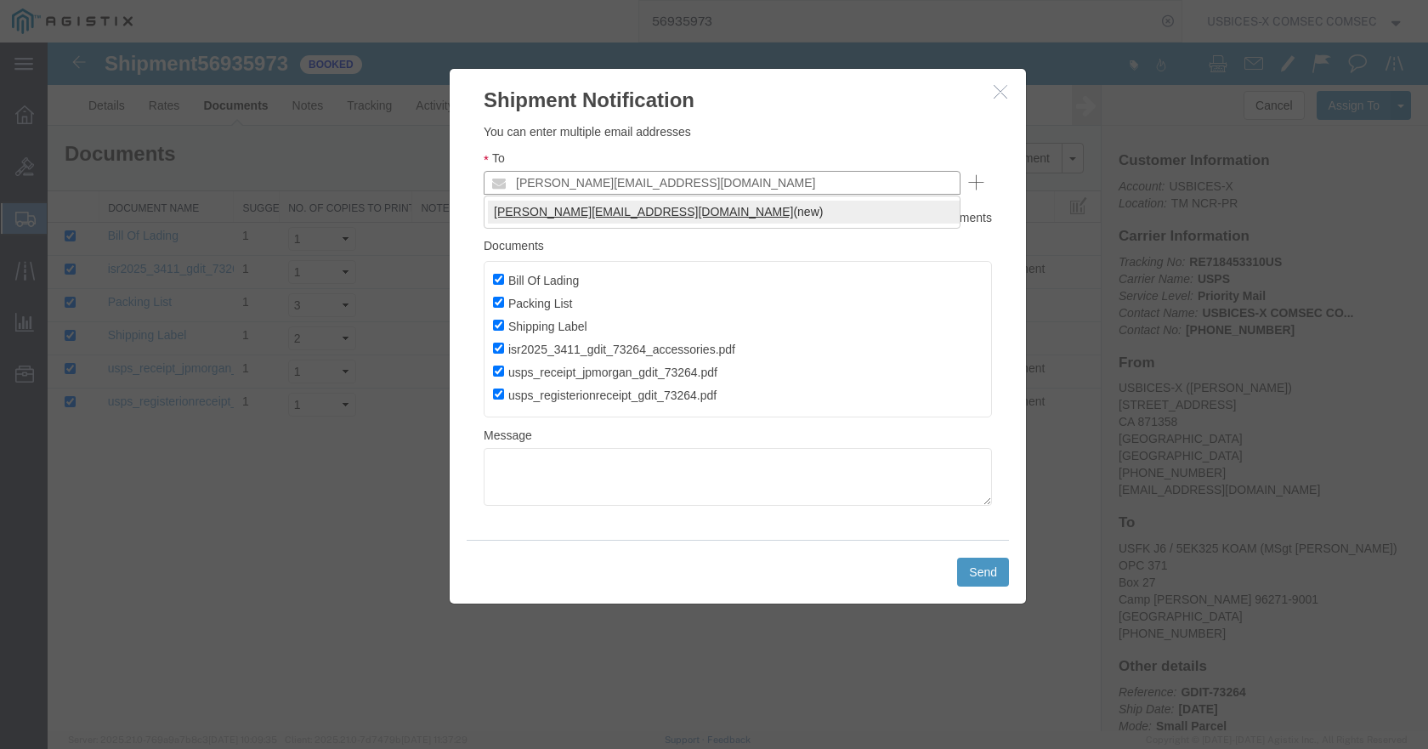
type input "[PERSON_NAME][EMAIL_ADDRESS][DOMAIN_NAME]"
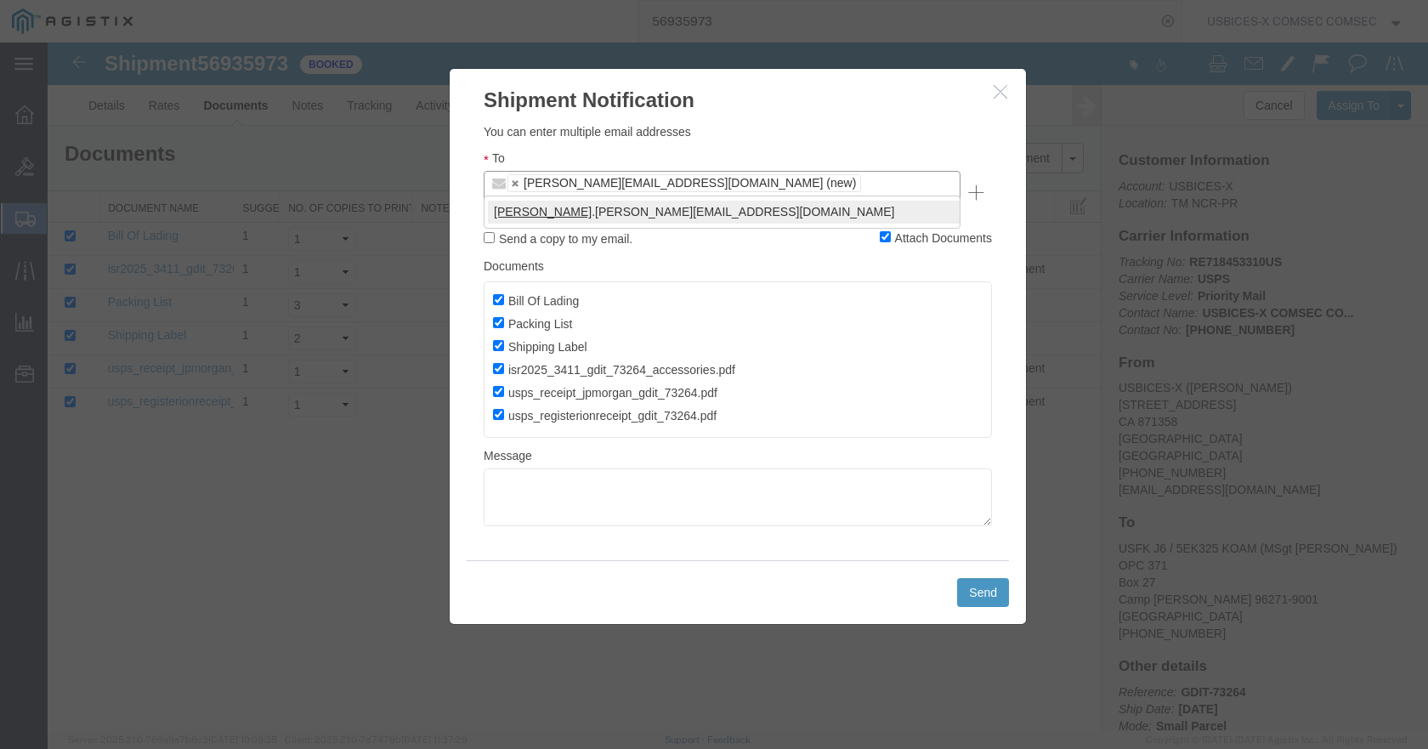
type input "[PERSON_NAME]"
type input "[PERSON_NAME][EMAIL_ADDRESS][DOMAIN_NAME],[PERSON_NAME][DOMAIN_NAME][EMAIL_ADDR…"
click at [545, 473] on textarea at bounding box center [738, 497] width 508 height 58
type textarea "G"
type textarea "FOR ISR UPDATE, GDIT-73264"
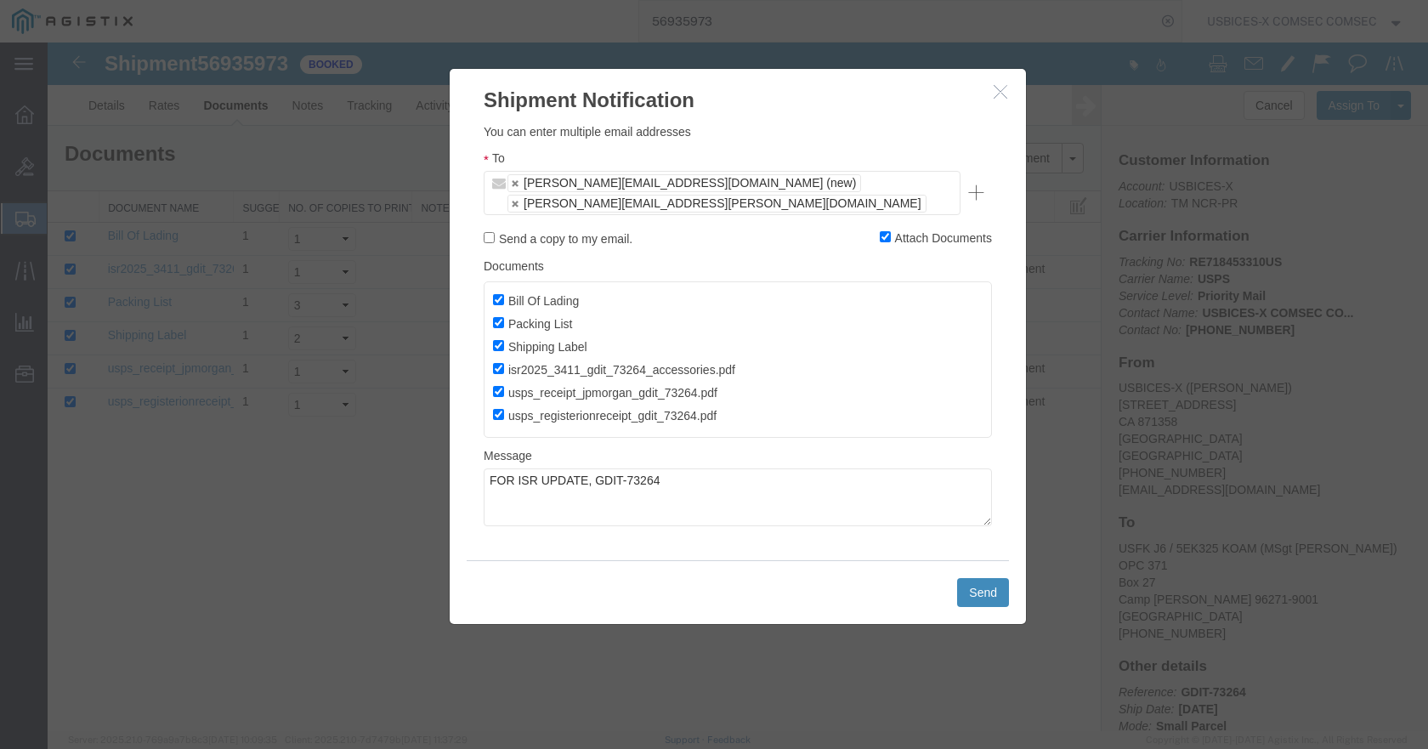
click at [986, 578] on button "Send" at bounding box center [983, 592] width 52 height 29
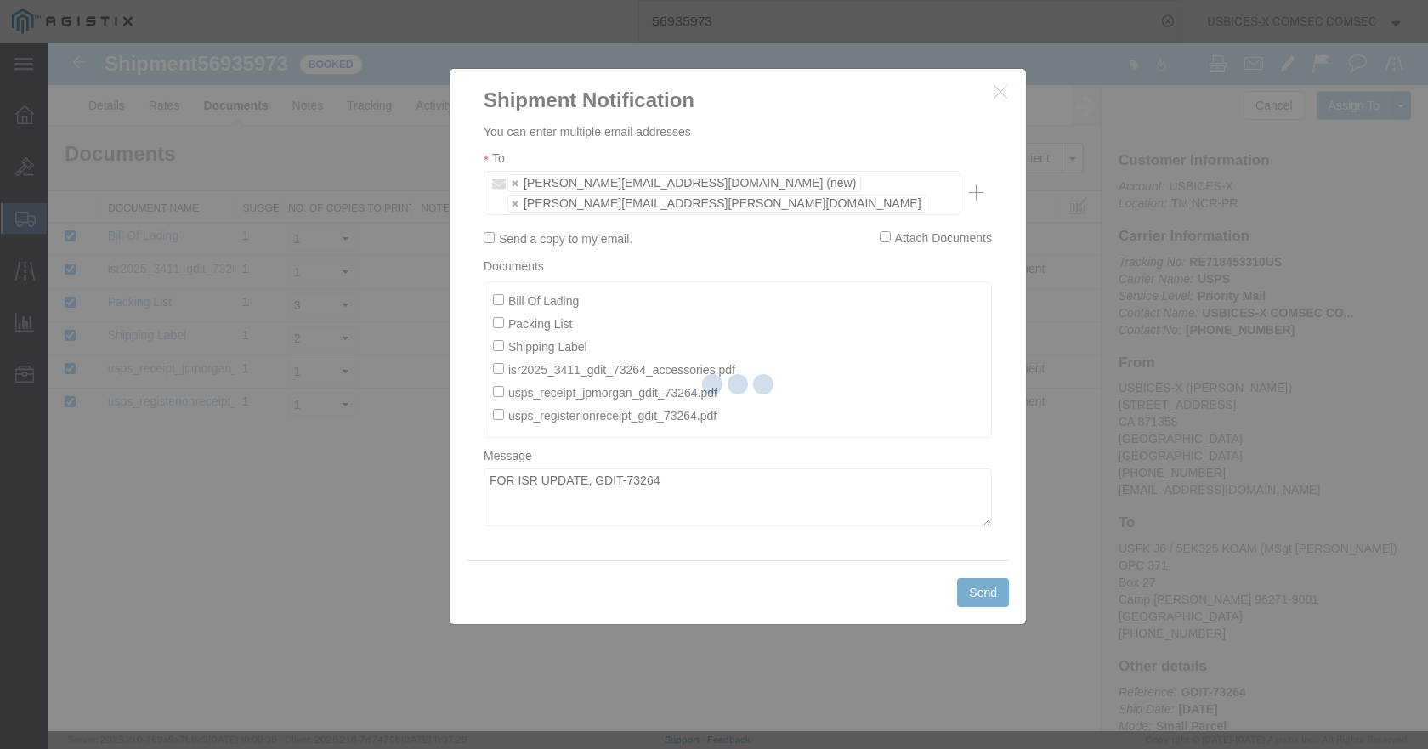
checkbox input "false"
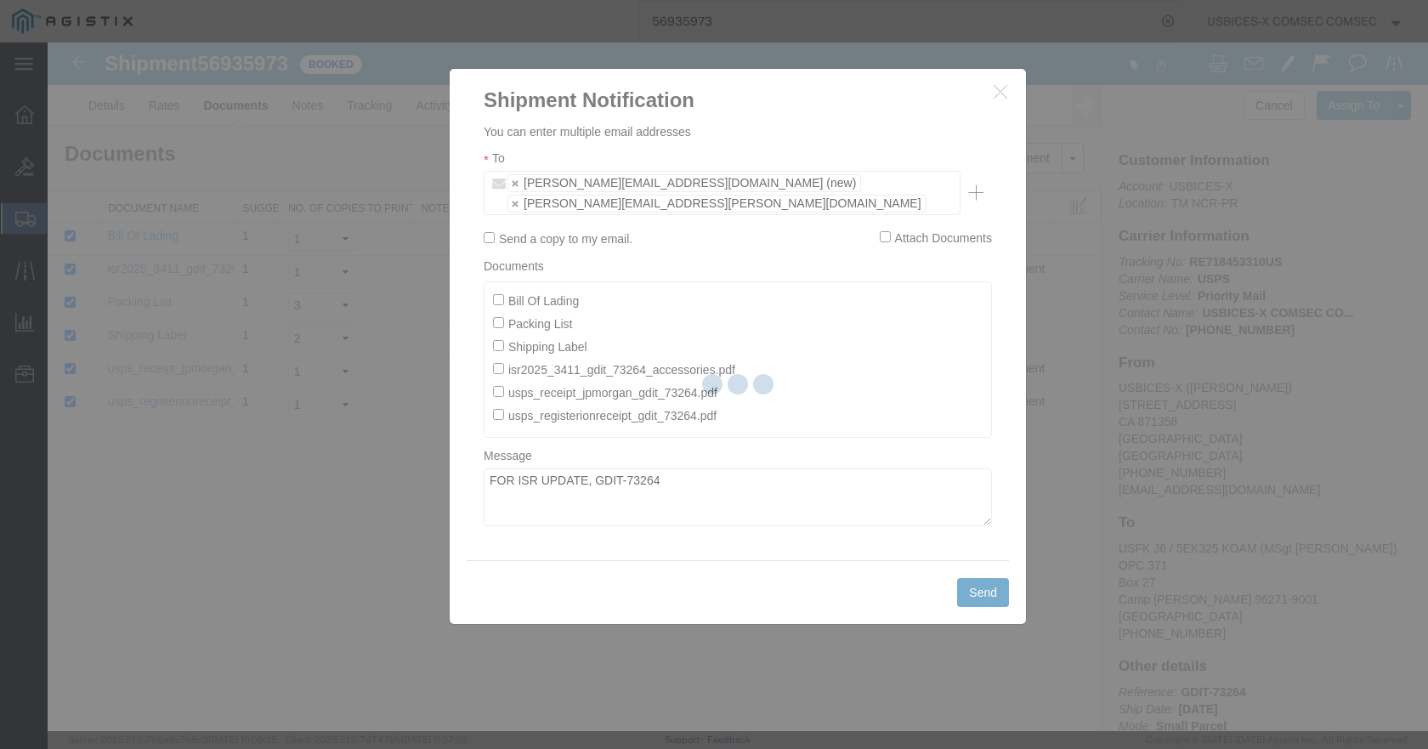
checkbox input "false"
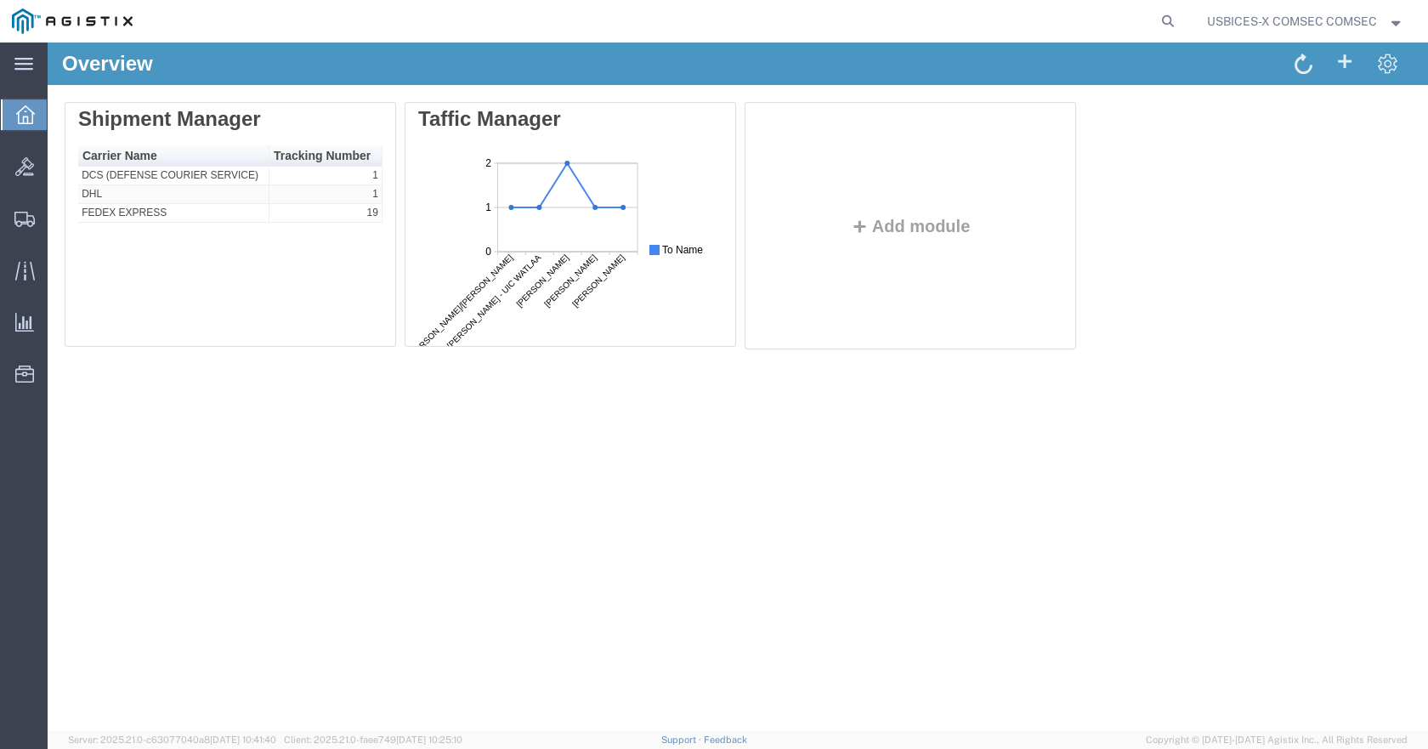
click at [1021, 14] on agx-global-search at bounding box center [910, 21] width 544 height 43
click at [1163, 14] on icon at bounding box center [1168, 21] width 24 height 24
click at [1006, 18] on input "search" at bounding box center [897, 21] width 517 height 41
paste input "56935973"
type input "56935973"
